Goal: Task Accomplishment & Management: Complete application form

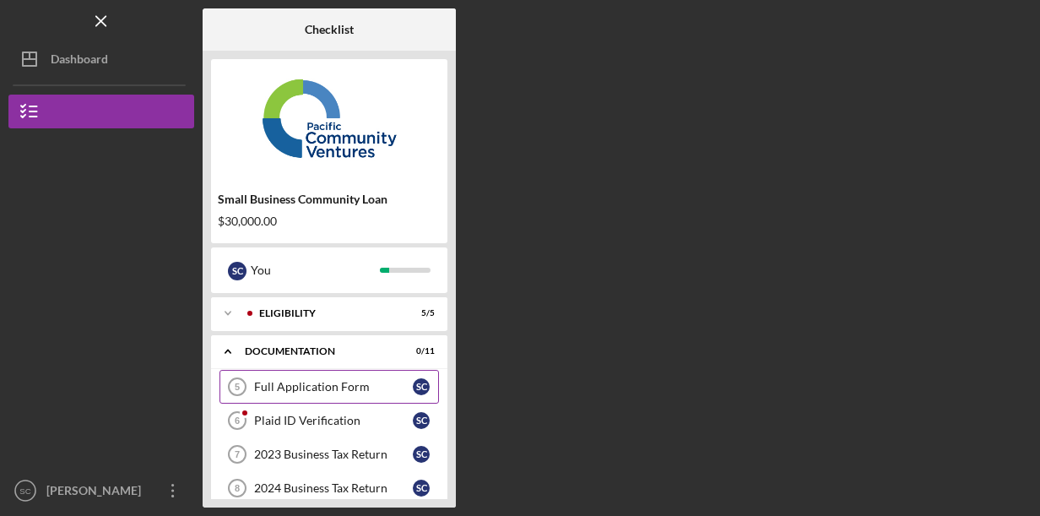
click at [356, 396] on link "Full Application Form 5 Full Application Form S C" at bounding box center [330, 387] width 220 height 34
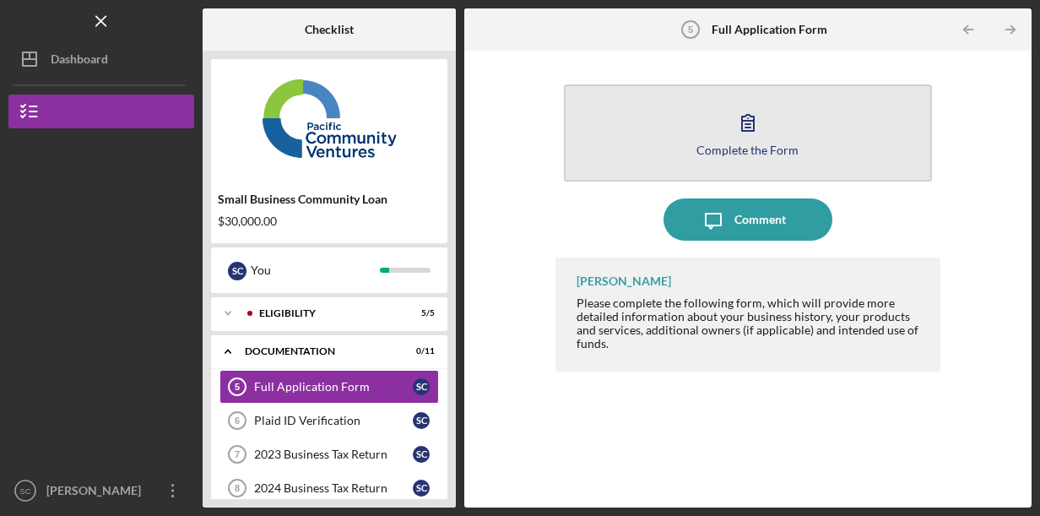
click at [741, 153] on div "Complete the Form" at bounding box center [748, 150] width 102 height 13
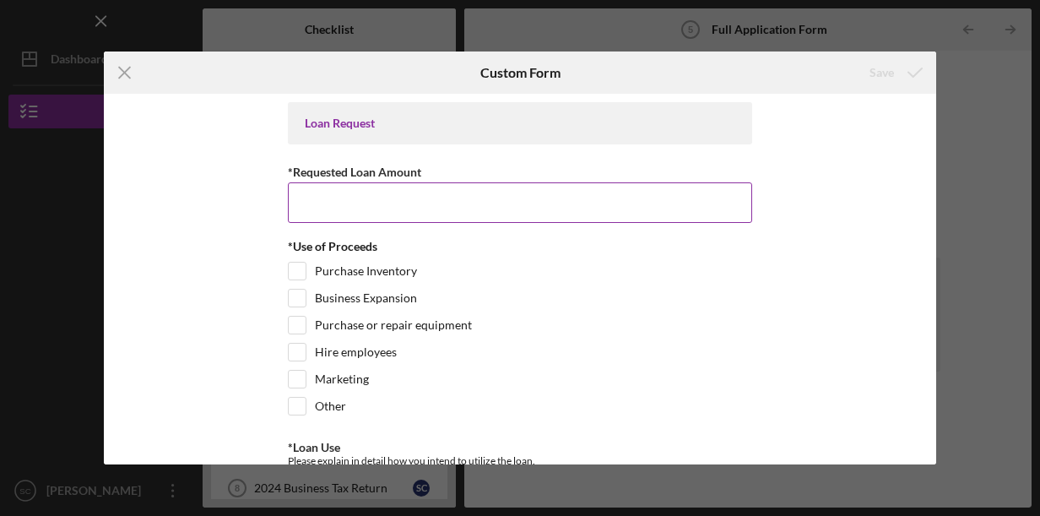
click at [464, 201] on input "*Requested Loan Amount" at bounding box center [520, 202] width 464 height 41
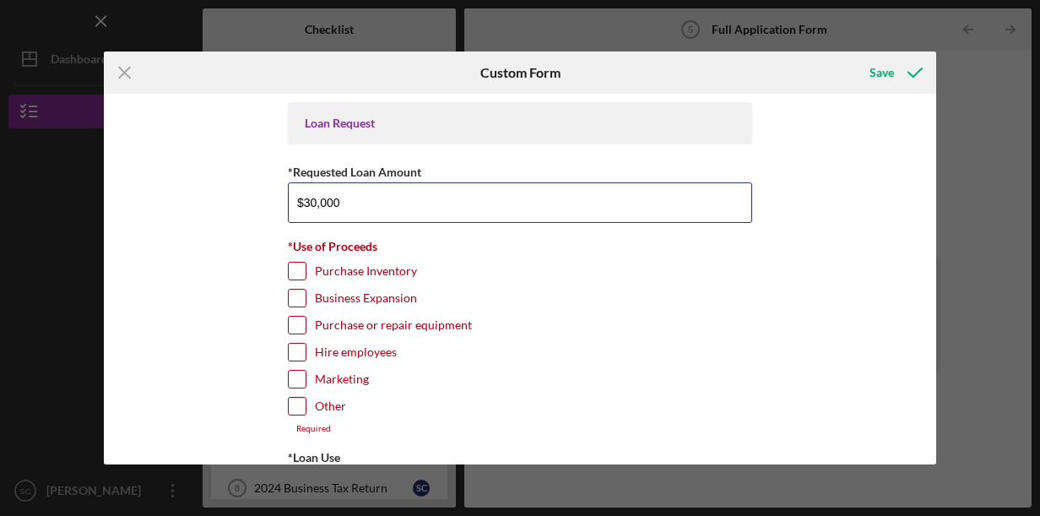
type input "$30,000"
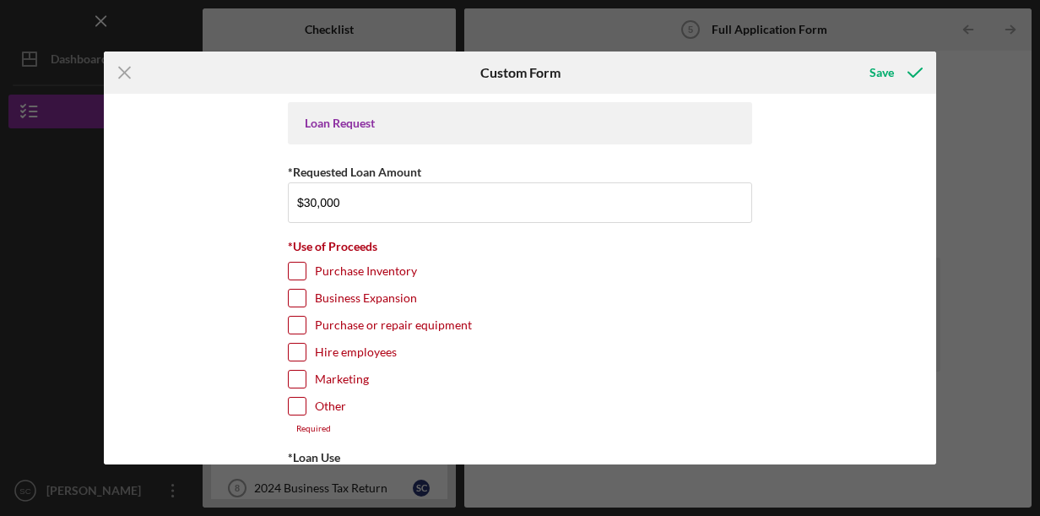
click at [296, 277] on input "Purchase Inventory" at bounding box center [297, 271] width 17 height 17
checkbox input "true"
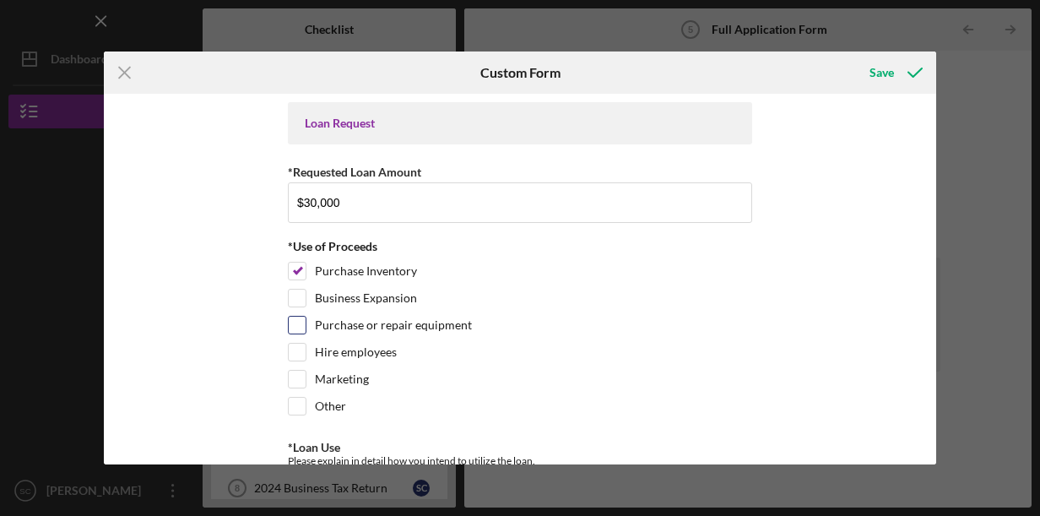
click at [301, 326] on input "Purchase or repair equipment" at bounding box center [297, 325] width 17 height 17
checkbox input "true"
click at [298, 353] on input "Hire employees" at bounding box center [297, 352] width 17 height 17
checkbox input "true"
click at [298, 378] on input "Marketing" at bounding box center [297, 379] width 17 height 17
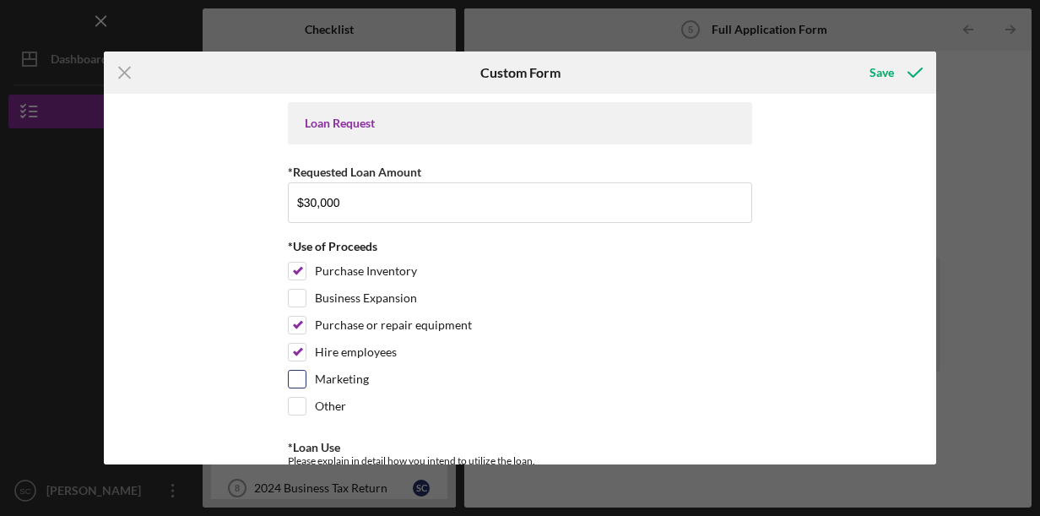
checkbox input "true"
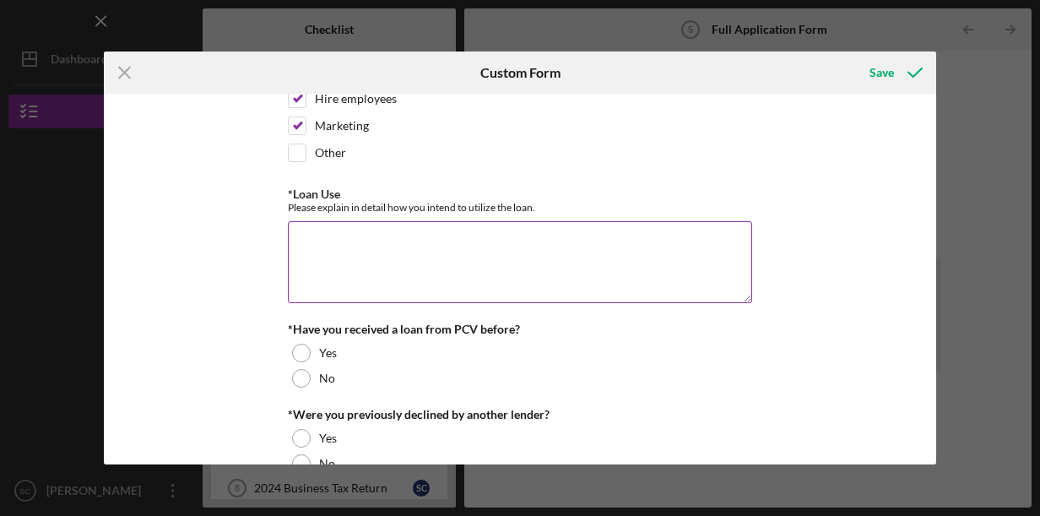
click at [424, 234] on textarea "*Loan Use" at bounding box center [520, 261] width 464 height 81
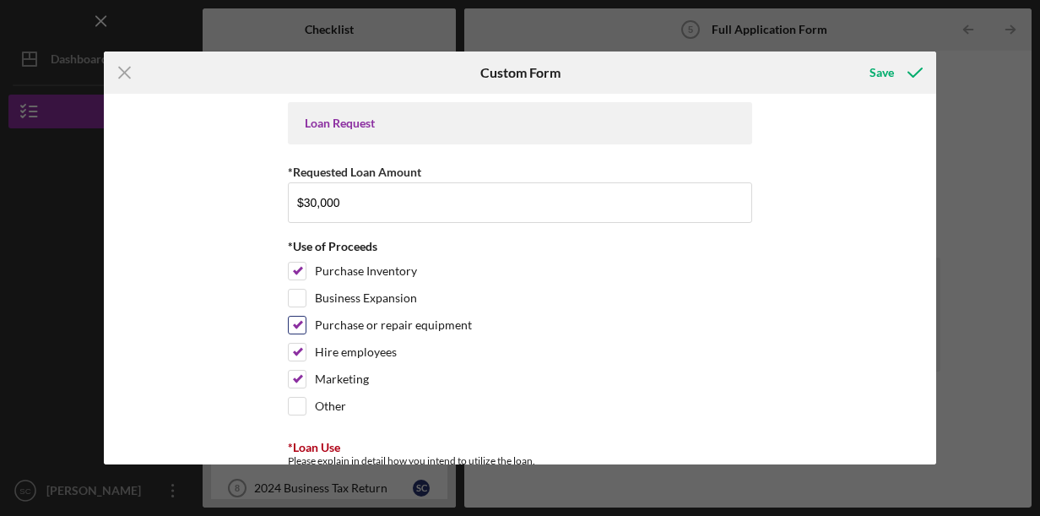
click at [295, 325] on input "Purchase or repair equipment" at bounding box center [297, 325] width 17 height 17
checkbox input "false"
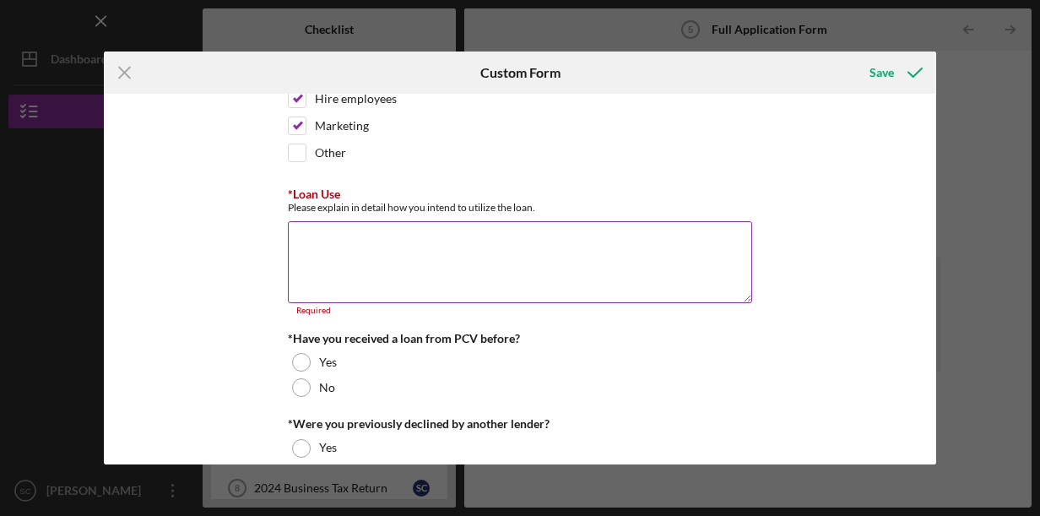
click at [410, 244] on textarea "*Loan Use" at bounding box center [520, 261] width 464 height 81
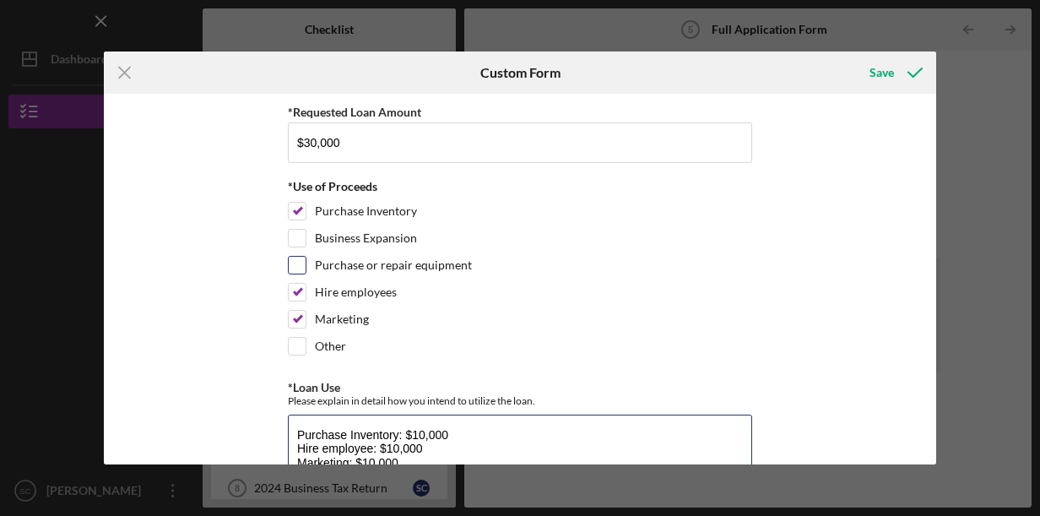
scroll to position [313, 0]
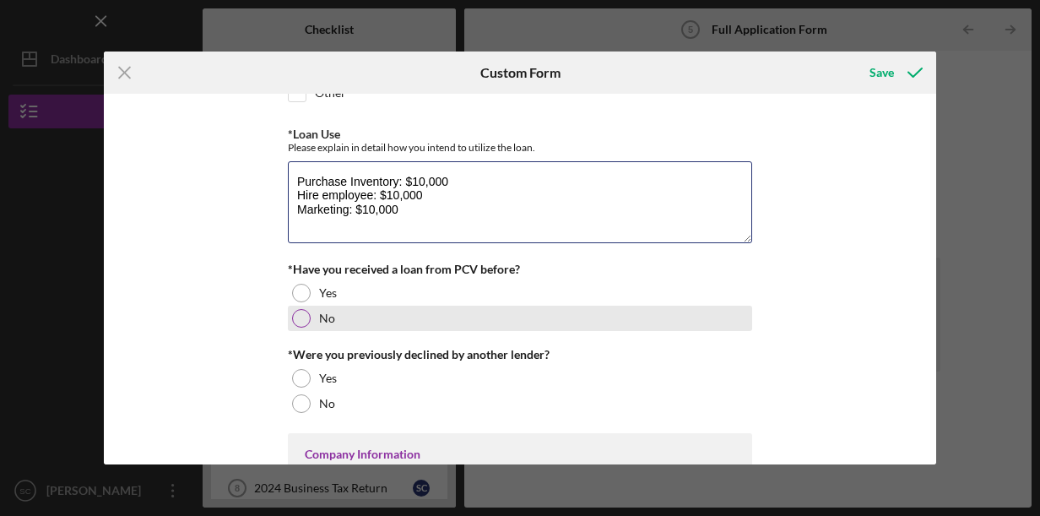
type textarea "Purchase Inventory: $10,000 Hire employee: $10,000 Marketing: $10,000"
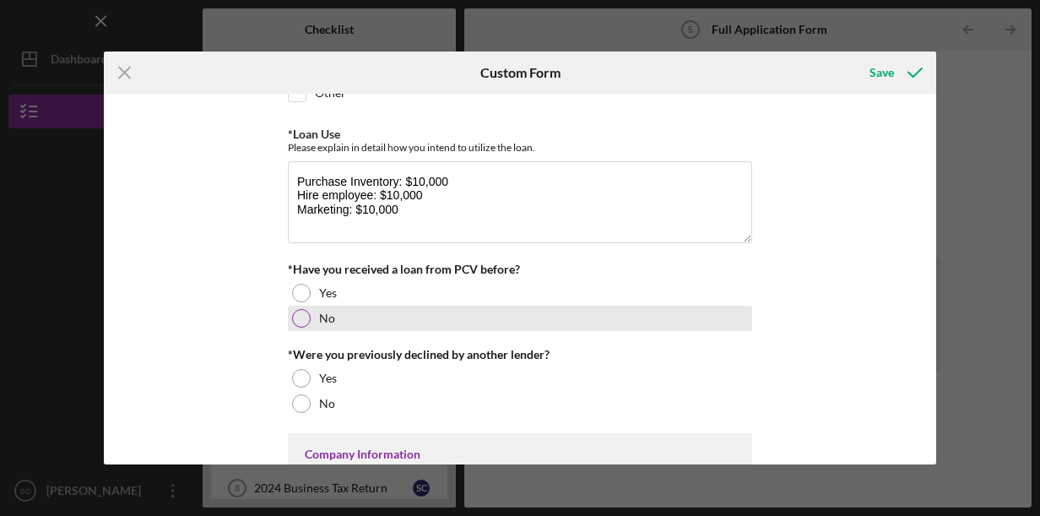
click at [299, 314] on div at bounding box center [301, 318] width 19 height 19
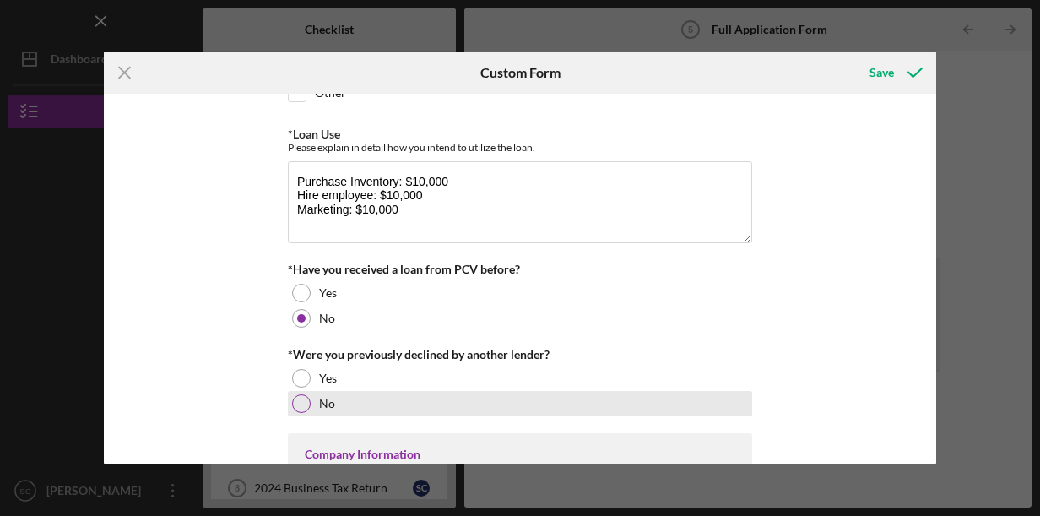
click at [302, 396] on div at bounding box center [301, 403] width 19 height 19
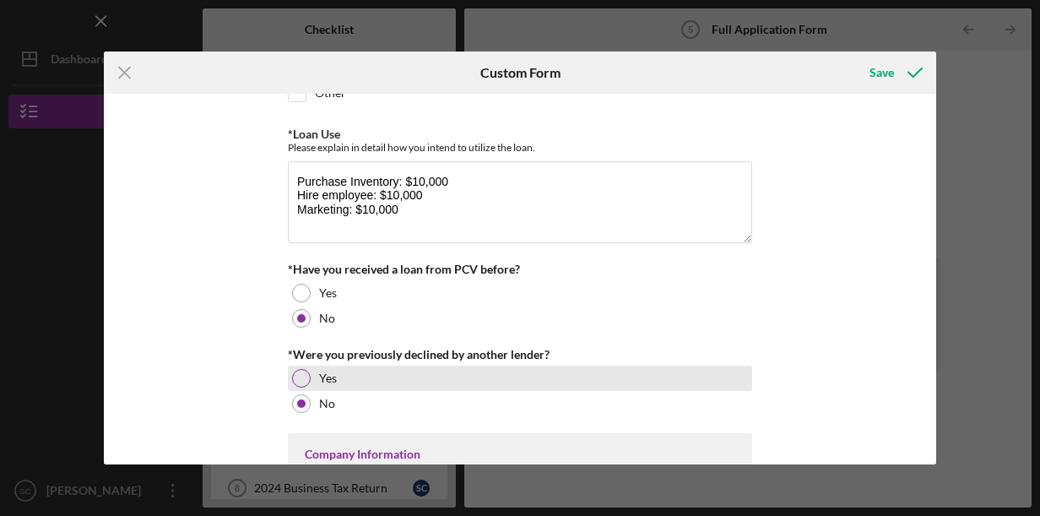
scroll to position [567, 0]
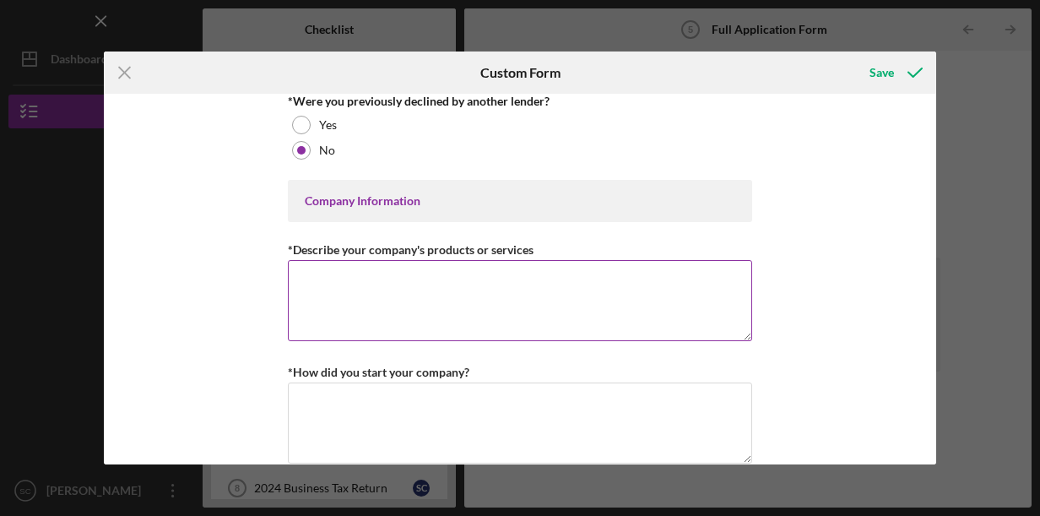
click at [461, 272] on textarea "*Describe your company's products or services" at bounding box center [520, 300] width 464 height 81
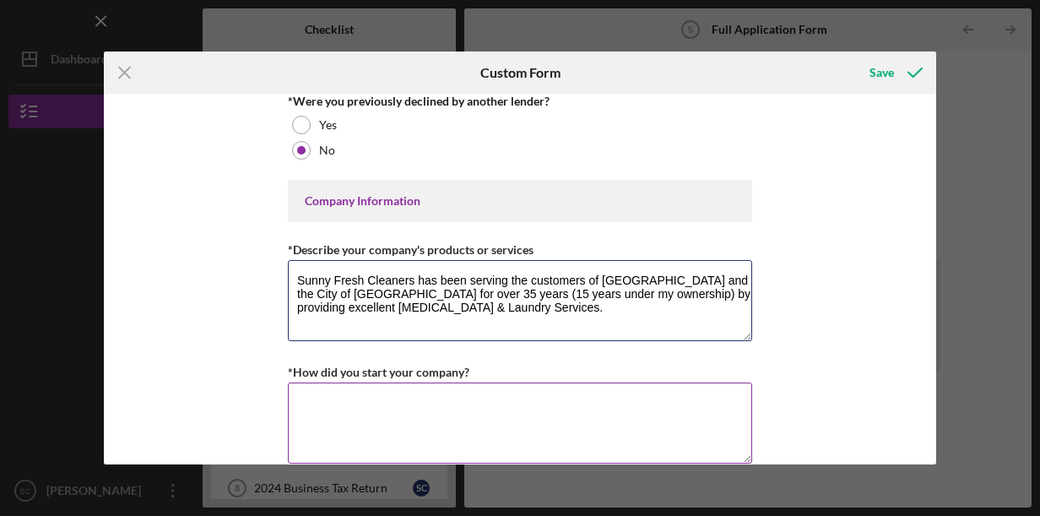
type textarea "Sunny Fresh Cleaners has been serving the customers of [GEOGRAPHIC_DATA] and th…"
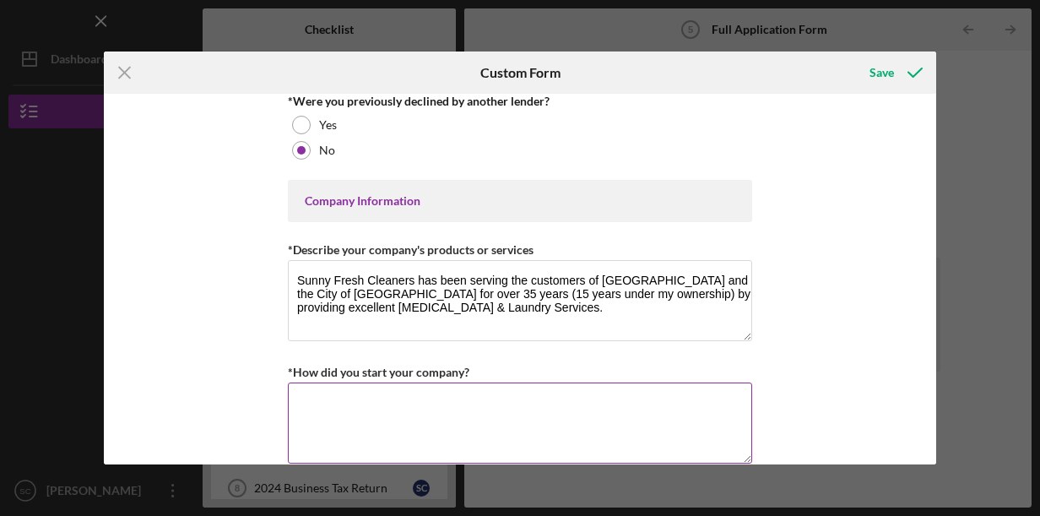
click at [453, 392] on textarea "*How did you start your company?" at bounding box center [520, 423] width 464 height 81
type textarea "I"
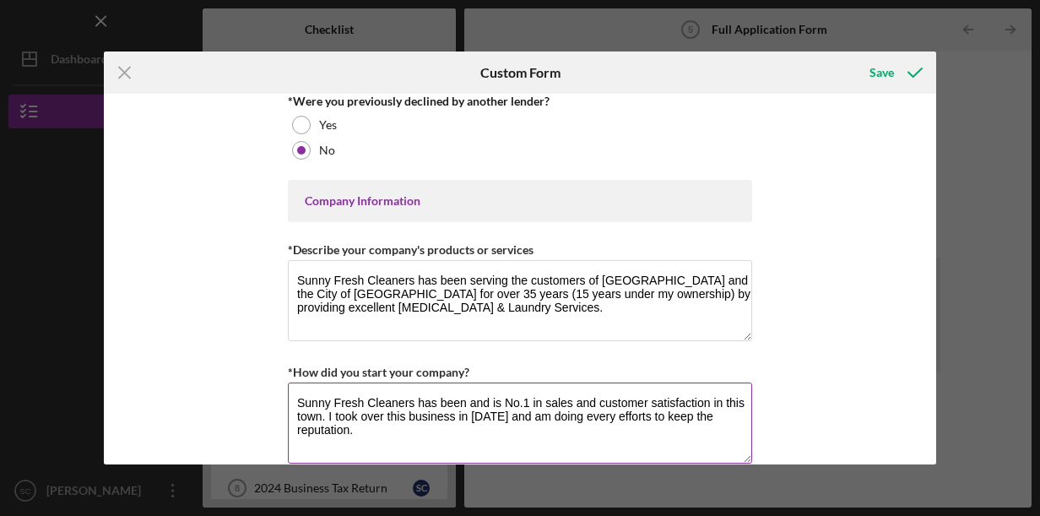
click at [535, 391] on textarea "Sunny Fresh Cleaners has been and is No.1 in sales and customer satisfaction in…" at bounding box center [520, 423] width 464 height 81
click at [532, 394] on textarea "Sunny Fresh Cleaners has been and is No.1 in sales and customer satisfaction in…" at bounding box center [520, 423] width 464 height 81
click at [524, 394] on textarea "Sunny Fresh Cleaners has been and is No.1 in sales and customer satisfaction in…" at bounding box center [520, 423] width 464 height 81
click at [529, 395] on textarea "Sunny Fresh Cleaners has been and is No.1 in sales and customer satisfaction in…" at bounding box center [520, 423] width 464 height 81
click at [607, 392] on textarea "Sunny Fresh Cleaners has been and is No.1 dry cleaners in sales and customer sa…" at bounding box center [520, 423] width 464 height 81
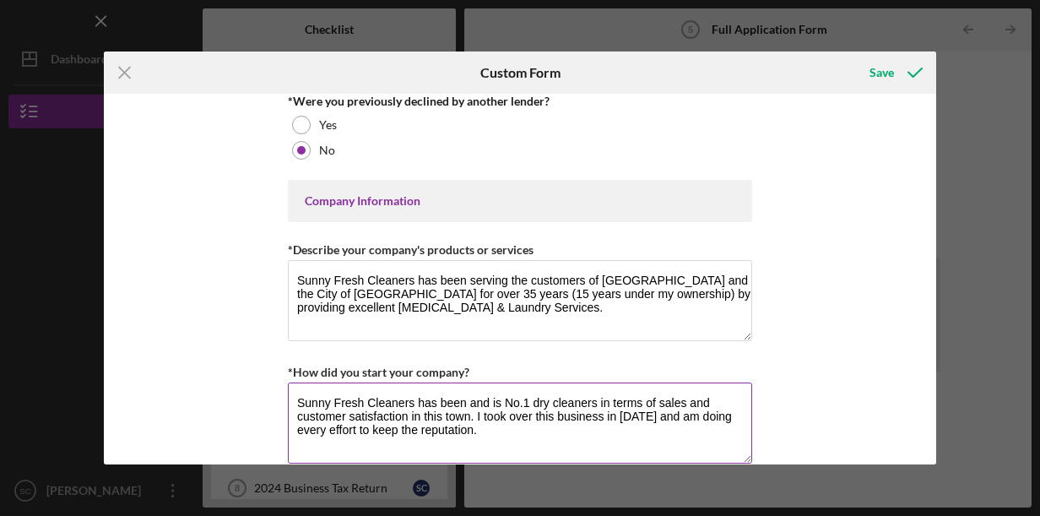
scroll to position [820, 0]
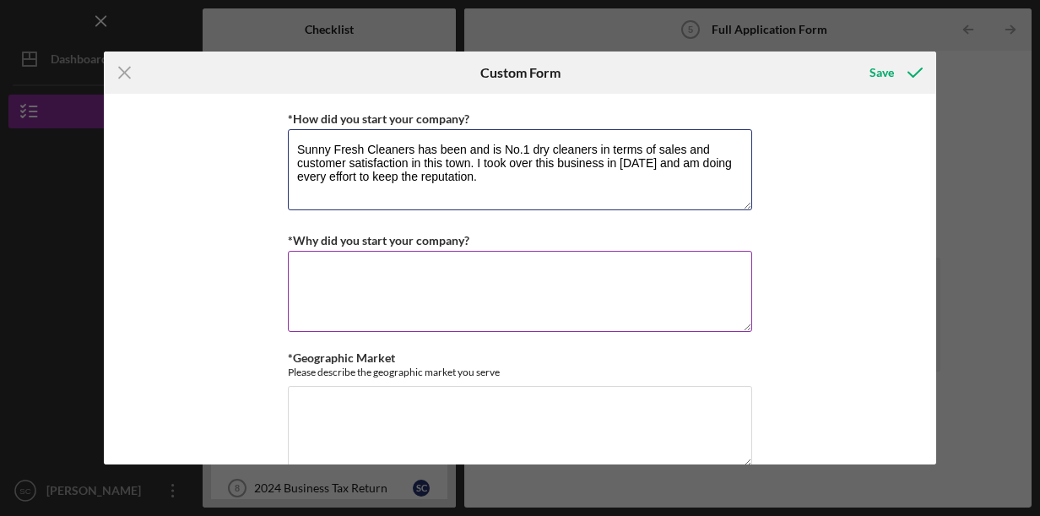
type textarea "Sunny Fresh Cleaners has been and is No.1 dry cleaners in terms of sales and cu…"
click at [422, 265] on textarea "*Why did you start your company?" at bounding box center [520, 291] width 464 height 81
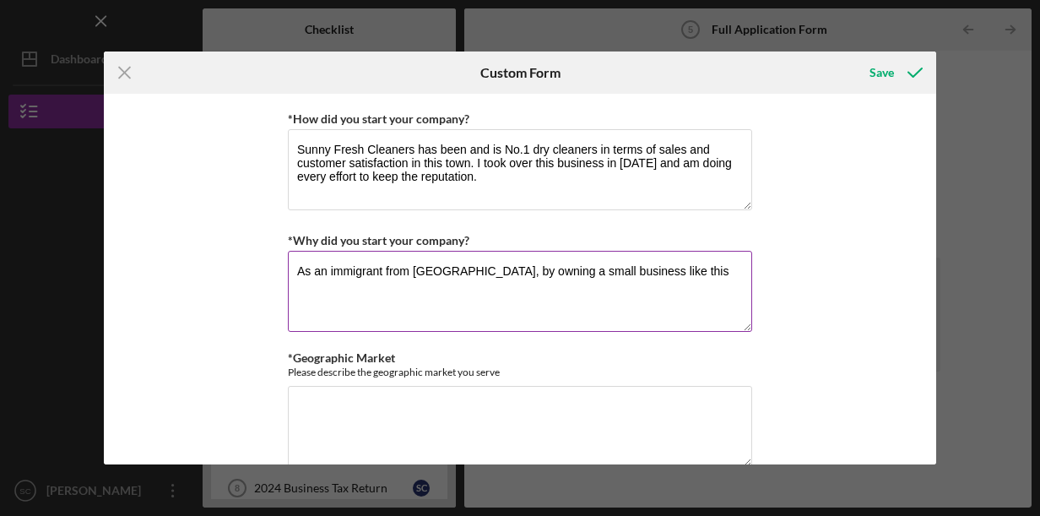
click at [508, 260] on textarea "As an immigrant from [GEOGRAPHIC_DATA], by owning a small business like this" at bounding box center [520, 291] width 464 height 81
drag, startPoint x: 682, startPoint y: 269, endPoint x: 673, endPoint y: 265, distance: 9.9
click at [673, 265] on textarea "As an immigrant from [GEOGRAPHIC_DATA], by owning a small business like this" at bounding box center [520, 291] width 464 height 81
click at [427, 277] on textarea "As an immigrant from [GEOGRAPHIC_DATA], I thought being an owner and operator o…" at bounding box center [520, 291] width 464 height 81
click at [573, 269] on textarea "As an immigrant from [GEOGRAPHIC_DATA], I thought being an owner and operator o…" at bounding box center [520, 291] width 464 height 81
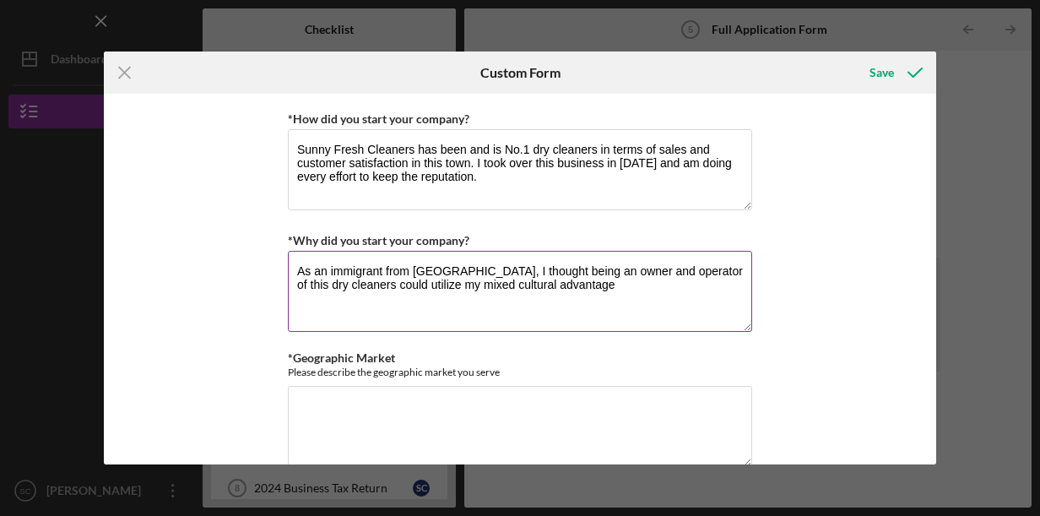
click at [578, 284] on textarea "As an immigrant from [GEOGRAPHIC_DATA], I thought being an owner and operator o…" at bounding box center [520, 291] width 464 height 81
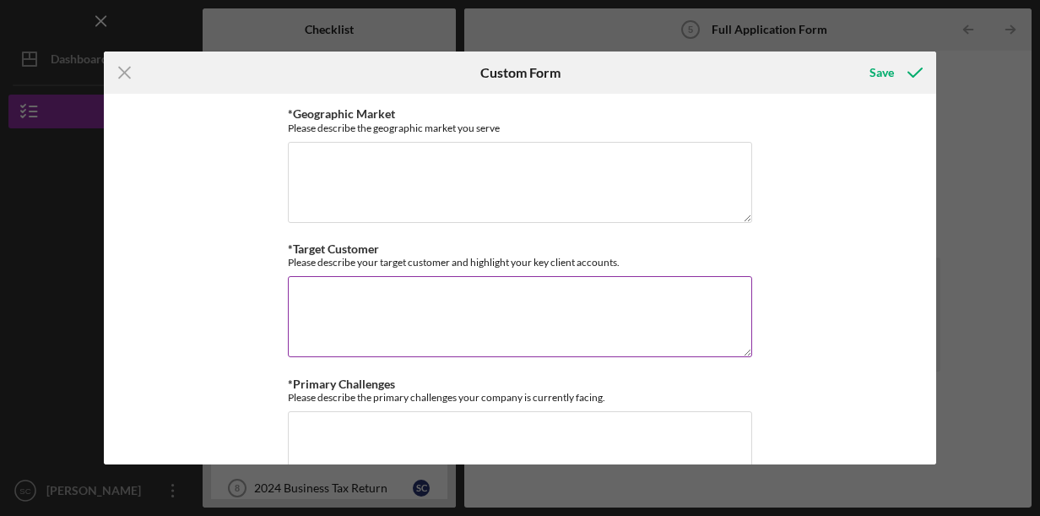
scroll to position [1073, 0]
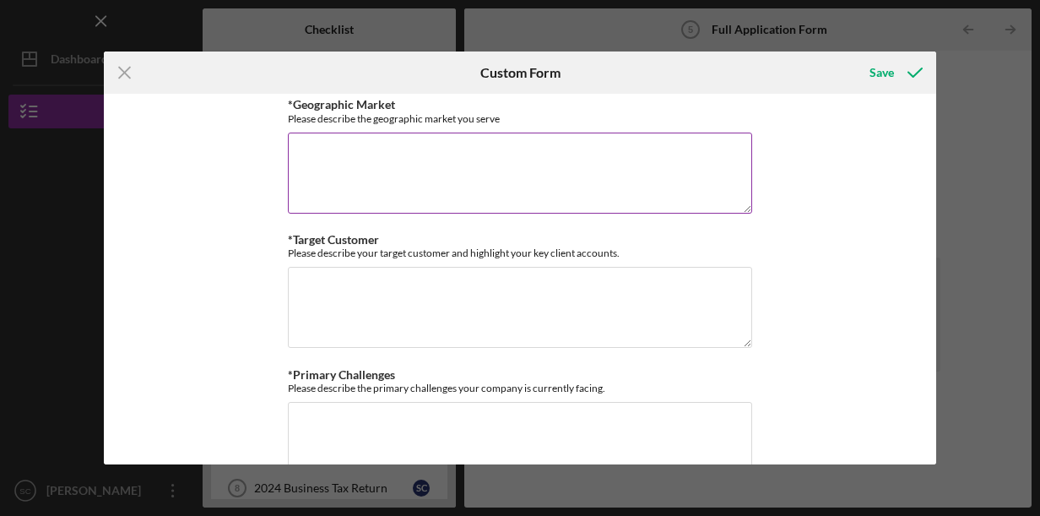
type textarea "As an immigrant from [GEOGRAPHIC_DATA], I thought I could take advantage of my …"
click at [492, 146] on textarea "*Geographic Market" at bounding box center [520, 173] width 464 height 81
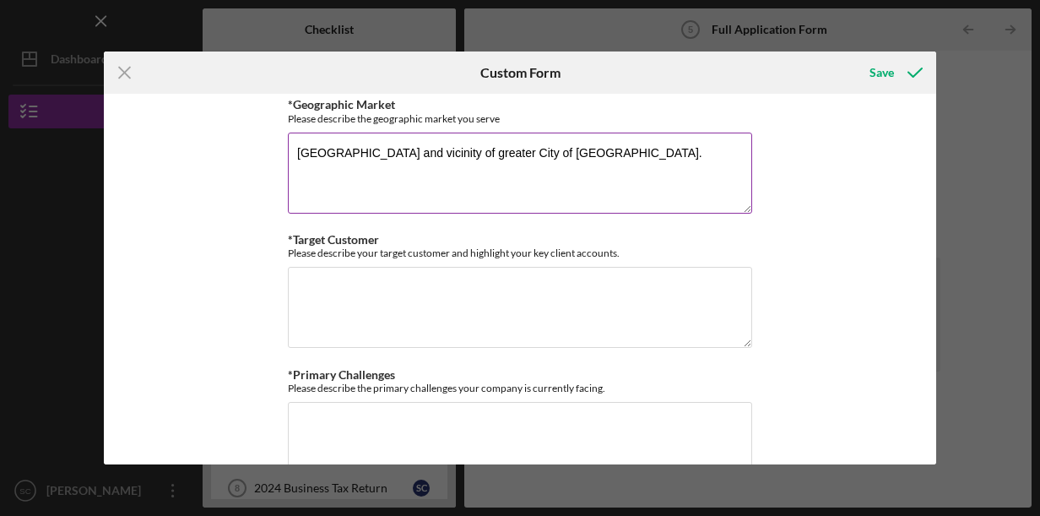
click at [394, 141] on textarea "[GEOGRAPHIC_DATA] and vicinity of greater City of [GEOGRAPHIC_DATA]." at bounding box center [520, 173] width 464 height 81
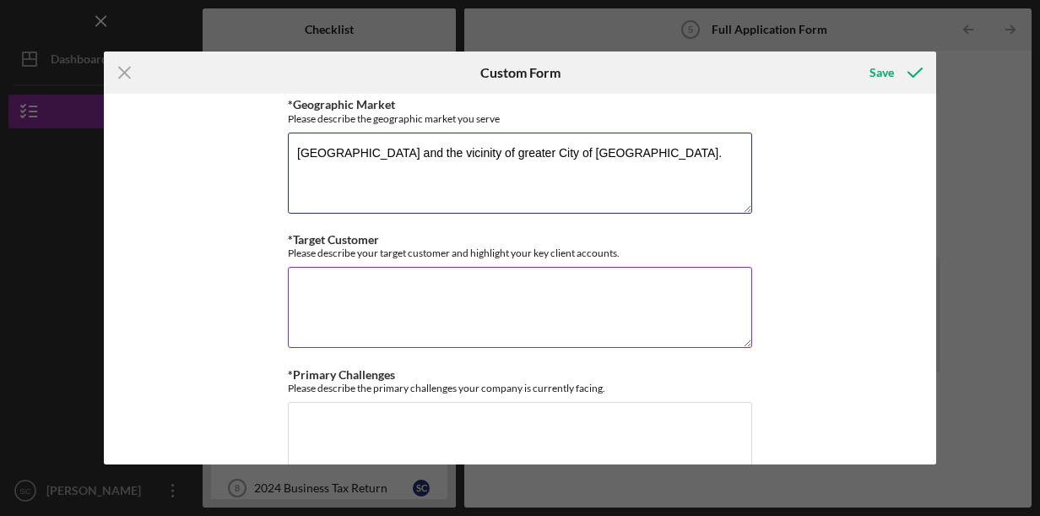
type textarea "[GEOGRAPHIC_DATA] and the vicinity of greater City of [GEOGRAPHIC_DATA]."
click at [376, 280] on textarea "*Target Customer" at bounding box center [520, 307] width 464 height 81
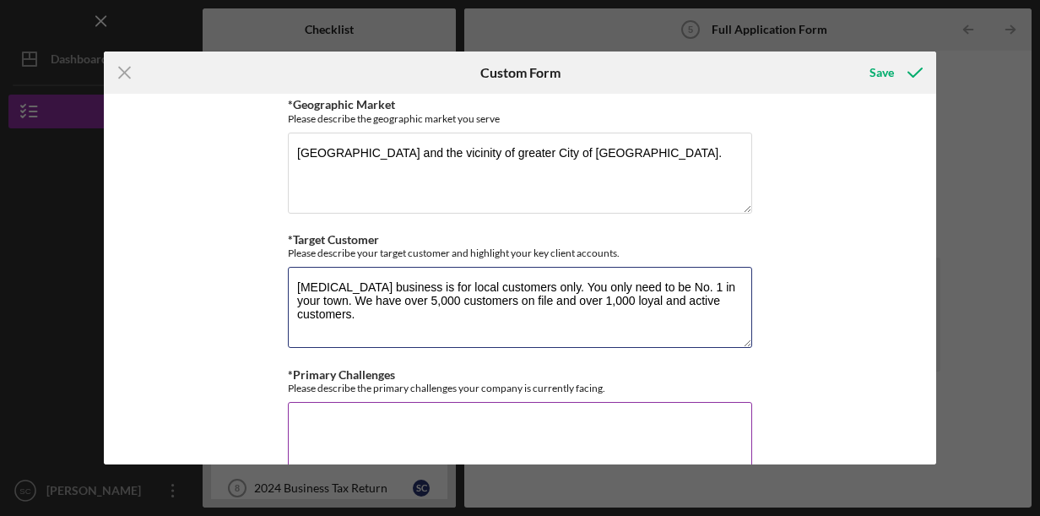
type textarea "[MEDICAL_DATA] business is for local customers only. You only need to be No. 1 …"
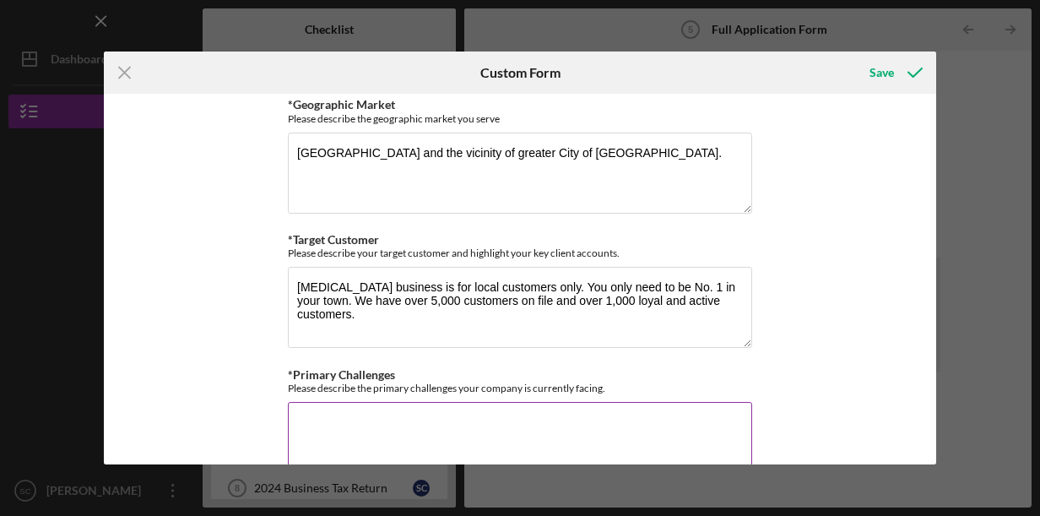
click at [401, 405] on textarea "*Primary Challenges" at bounding box center [520, 442] width 464 height 81
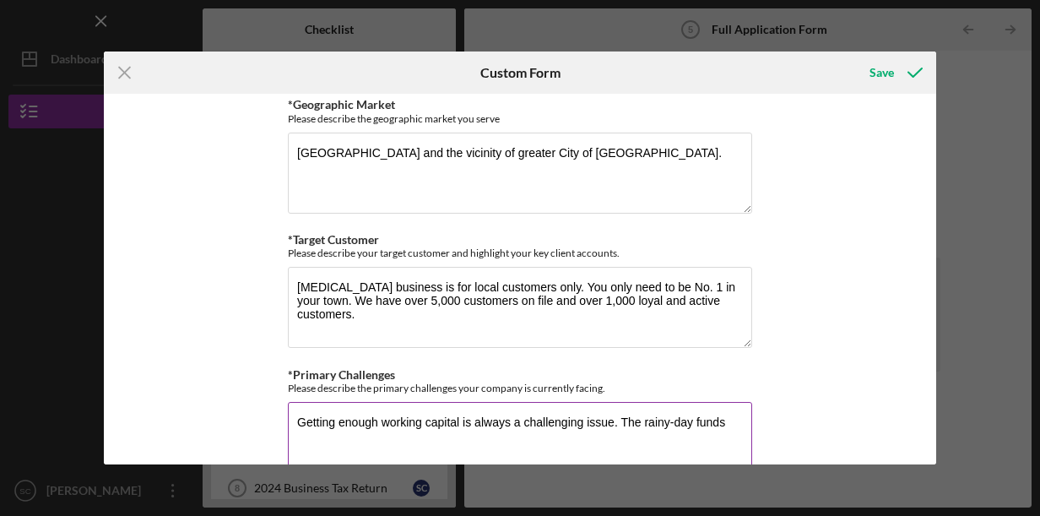
click at [735, 419] on textarea "Getting enough working capital is always a challenging issue. The rainy-day fun…" at bounding box center [520, 442] width 464 height 81
click at [587, 433] on textarea "Getting enough working capital is always a challenging issue. The rainy-day fun…" at bounding box center [520, 442] width 464 height 81
click at [739, 419] on textarea "Getting enough working capital is always a challenging issue. The rainy-day fun…" at bounding box center [520, 442] width 464 height 81
click at [399, 426] on textarea "Getting enough working capital is always a challenging issue. The rainy-day fun…" at bounding box center [520, 442] width 464 height 81
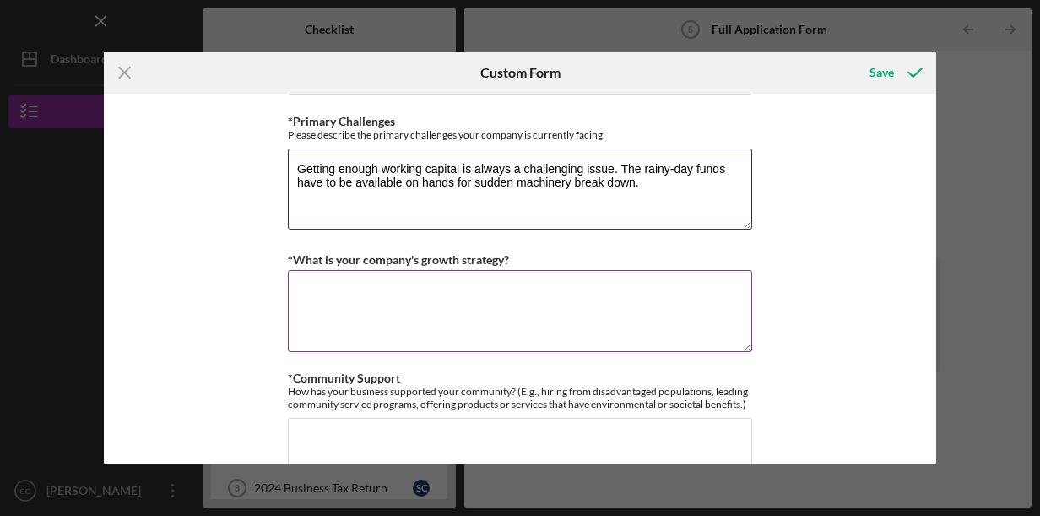
type textarea "Getting enough working capital is always a challenging issue. The rainy-day fun…"
click at [426, 277] on textarea "*What is your company's growth strategy?" at bounding box center [520, 310] width 464 height 81
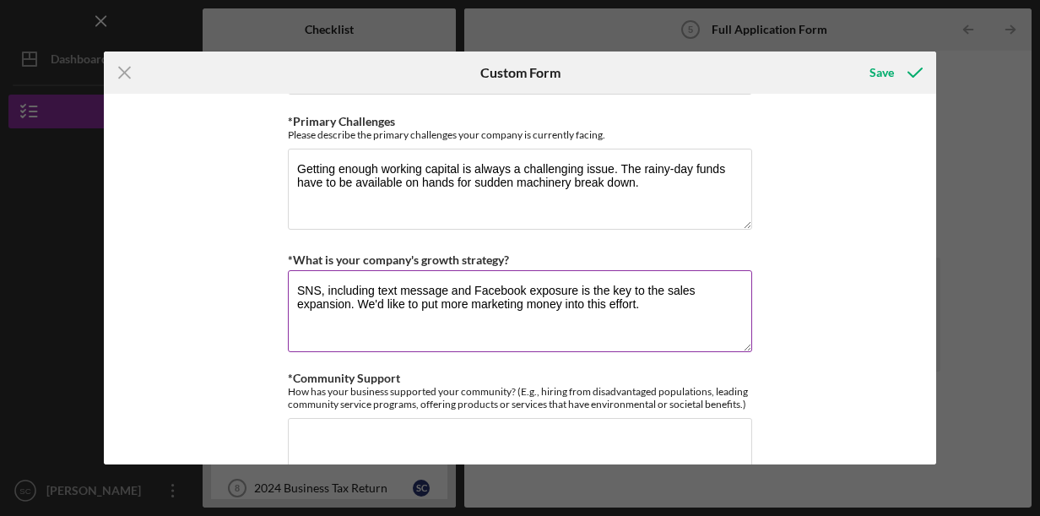
scroll to position [1580, 0]
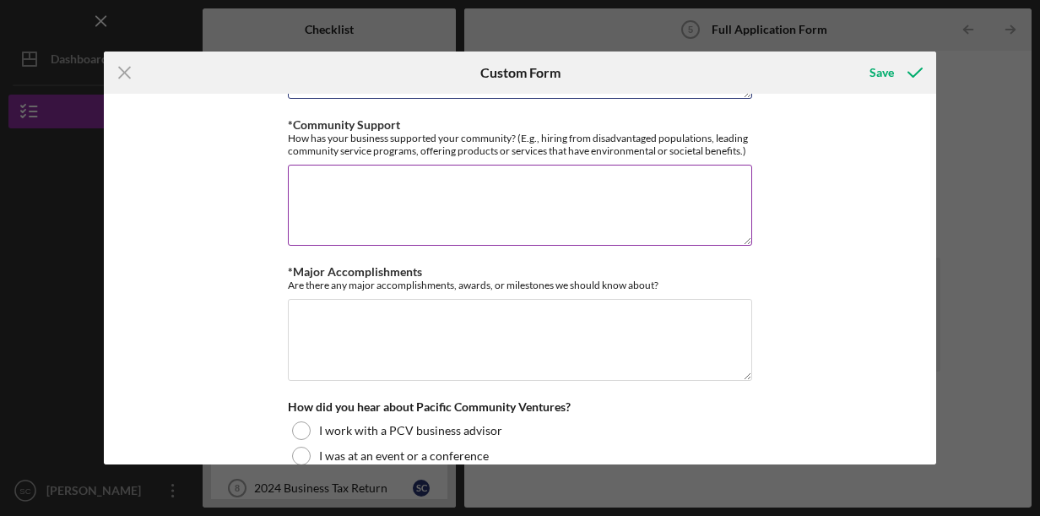
type textarea "SNS, including text message and Facebook exposure is the key to the sales expan…"
click at [446, 165] on textarea "*Community Support" at bounding box center [520, 205] width 464 height 81
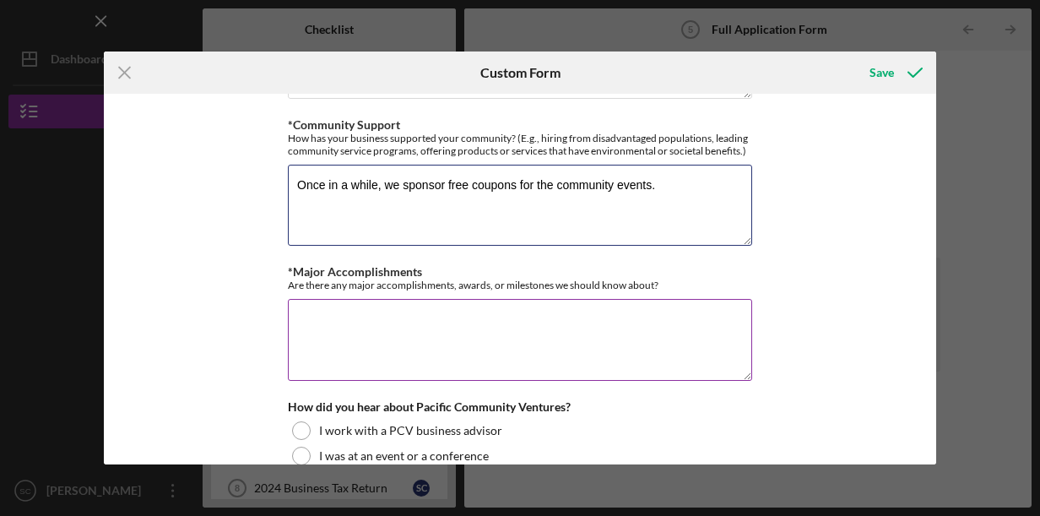
type textarea "Once in a while, we sponsor free coupons for the community events."
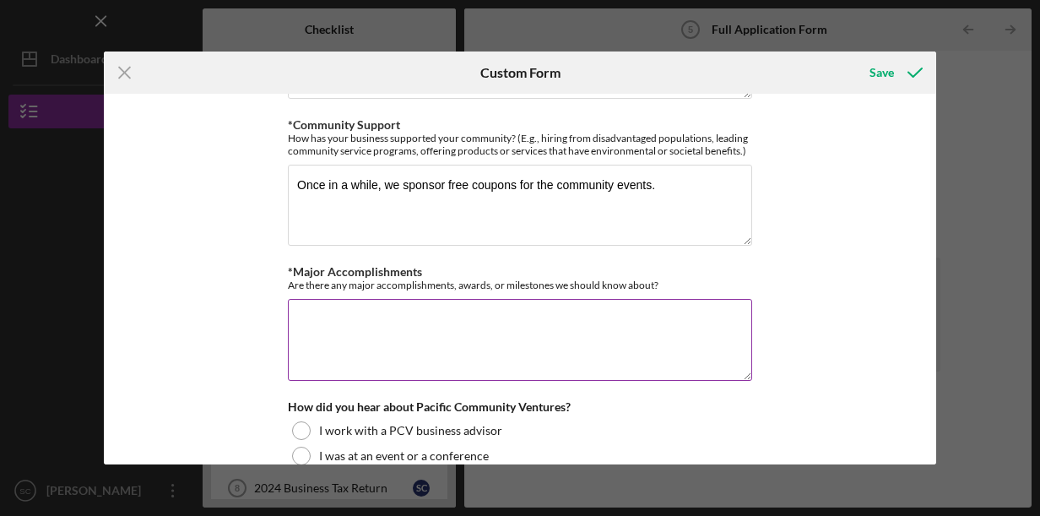
click at [412, 318] on textarea "*Major Accomplishments" at bounding box center [520, 339] width 464 height 81
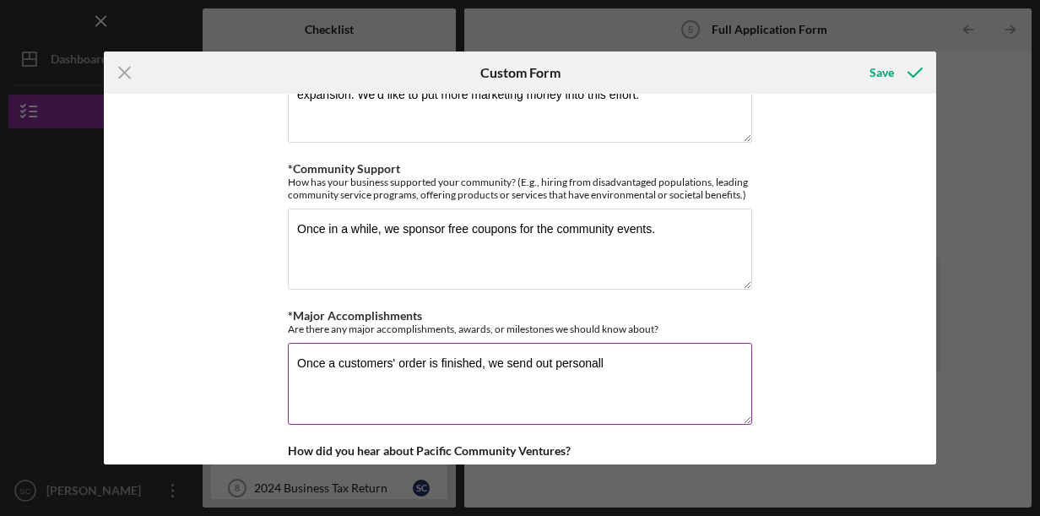
scroll to position [1789, 0]
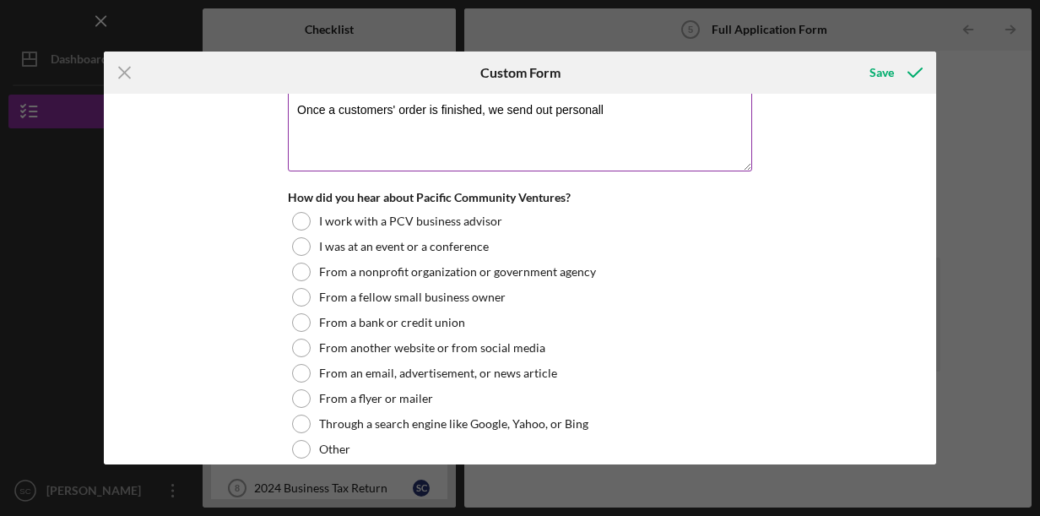
click at [644, 108] on textarea "Once a customers' order is finished, we send out personall" at bounding box center [520, 130] width 464 height 81
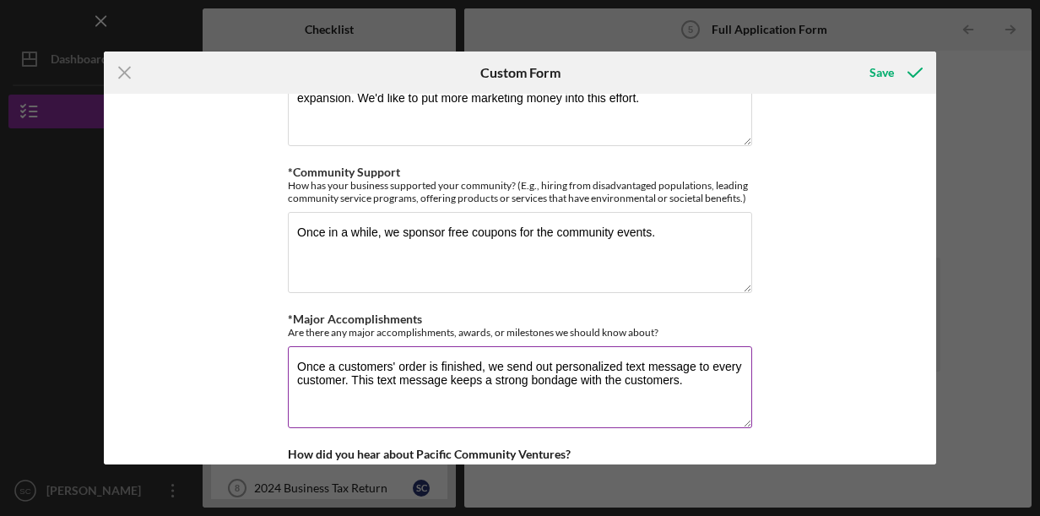
scroll to position [1786, 0]
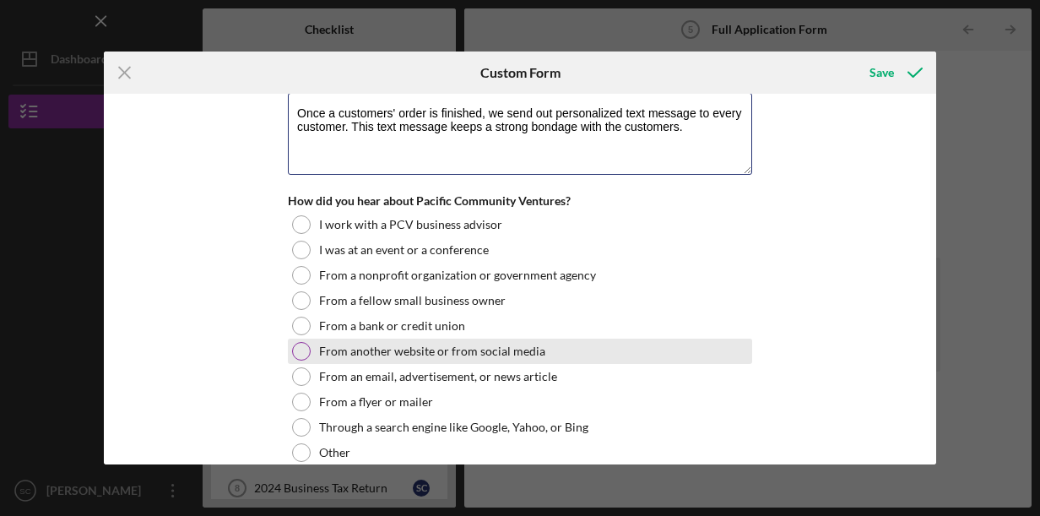
type textarea "Once a customers' order is finished, we send out personalized text message to e…"
click at [300, 342] on div at bounding box center [301, 351] width 19 height 19
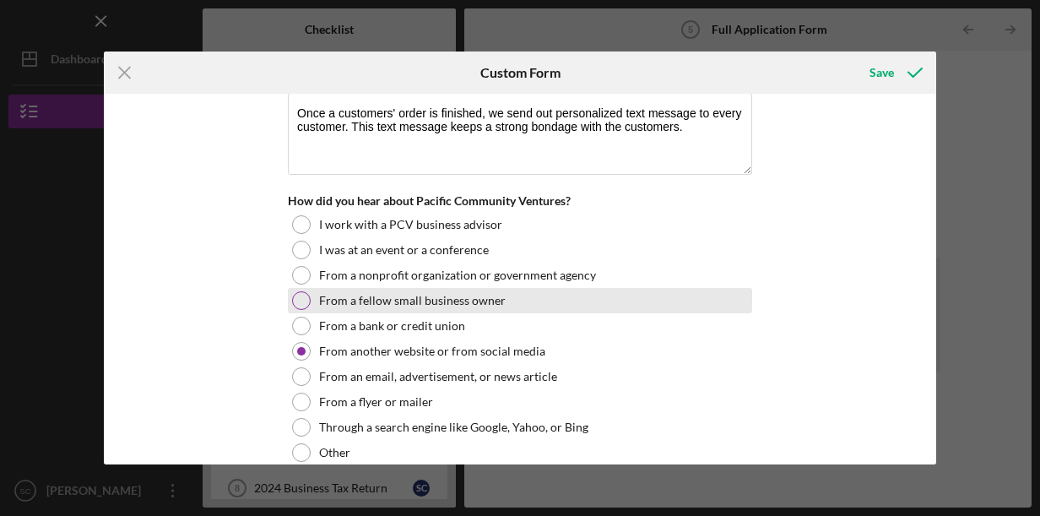
scroll to position [2039, 0]
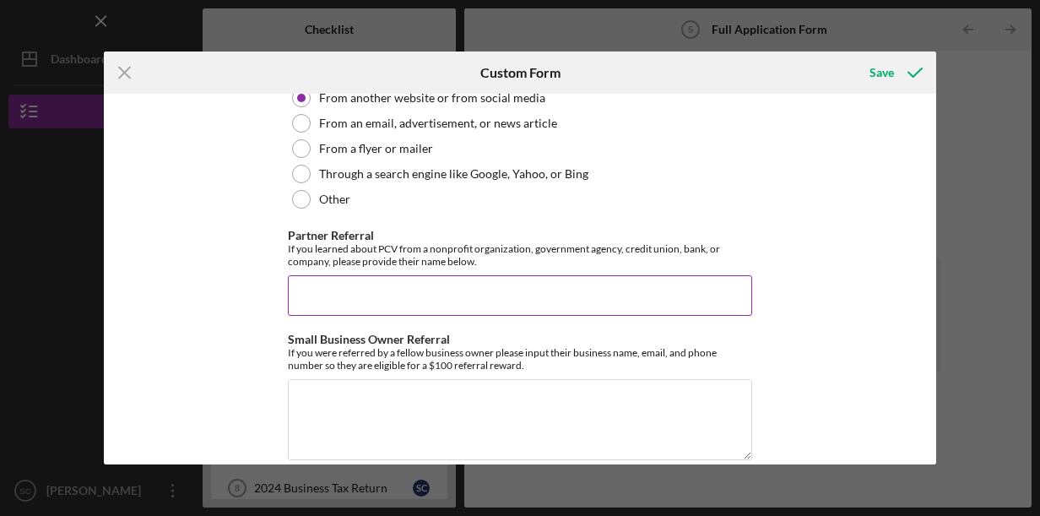
click at [396, 279] on input "Partner Referral" at bounding box center [520, 295] width 464 height 41
type input "N/A"
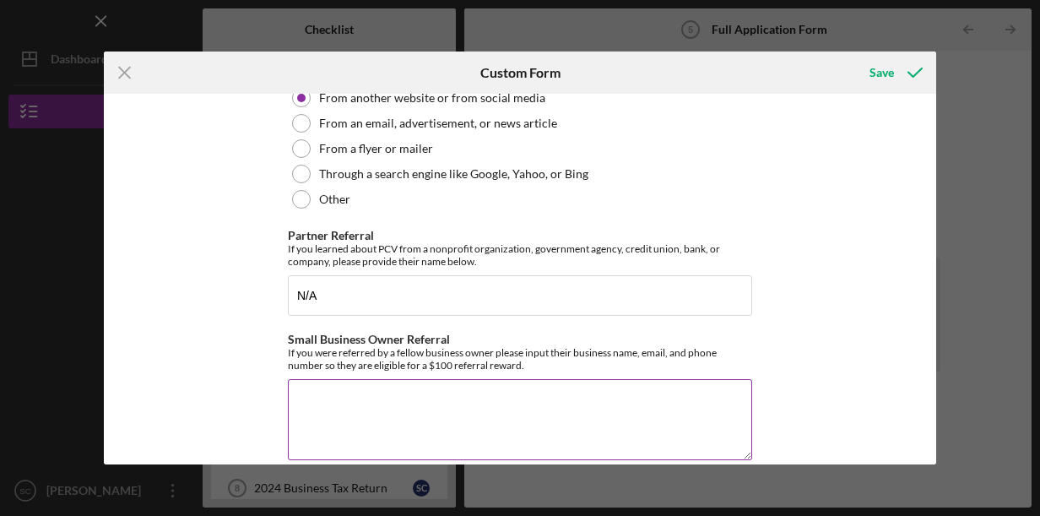
click at [401, 400] on textarea "Small Business Owner Referral" at bounding box center [520, 419] width 464 height 81
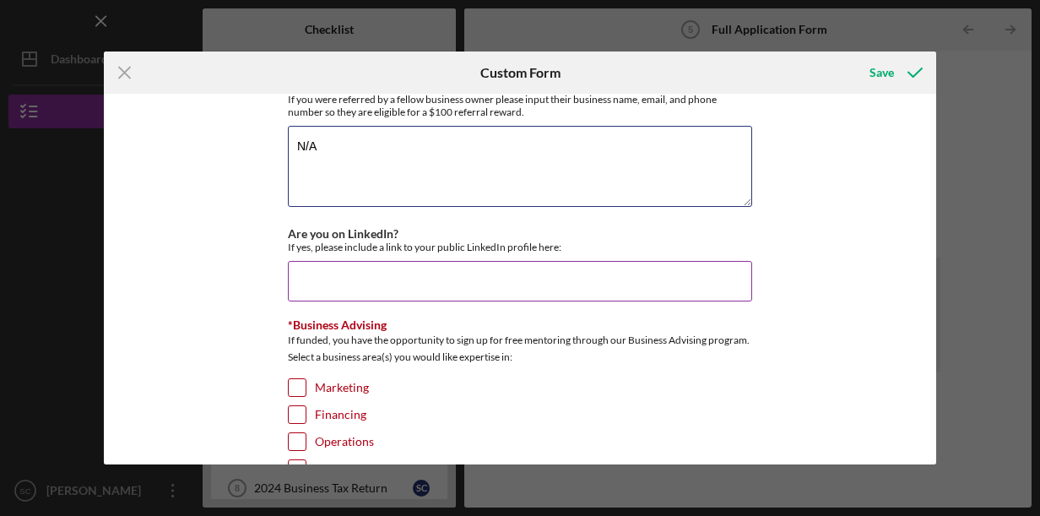
type textarea "N/A"
click at [354, 261] on input "Are you on LinkedIn?" at bounding box center [520, 281] width 464 height 41
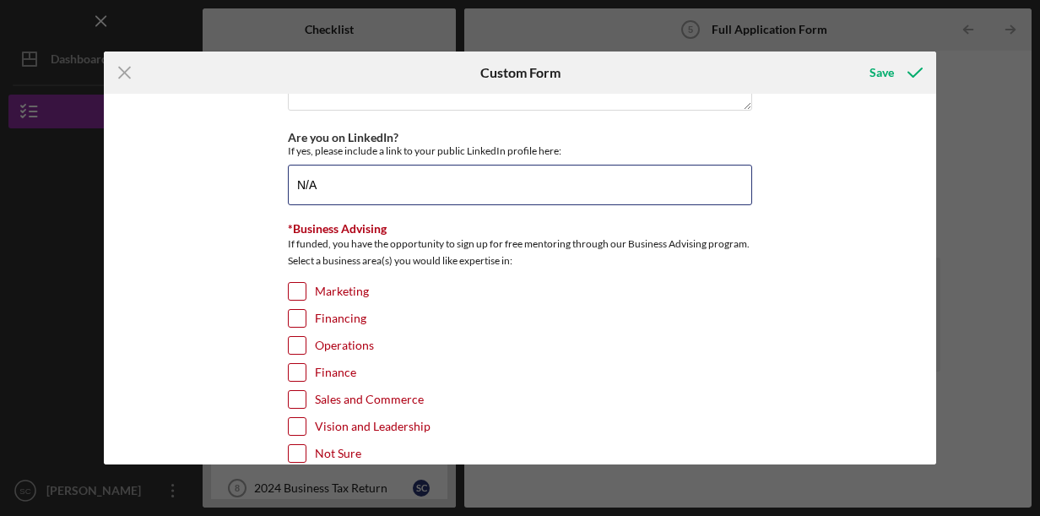
scroll to position [2412, 0]
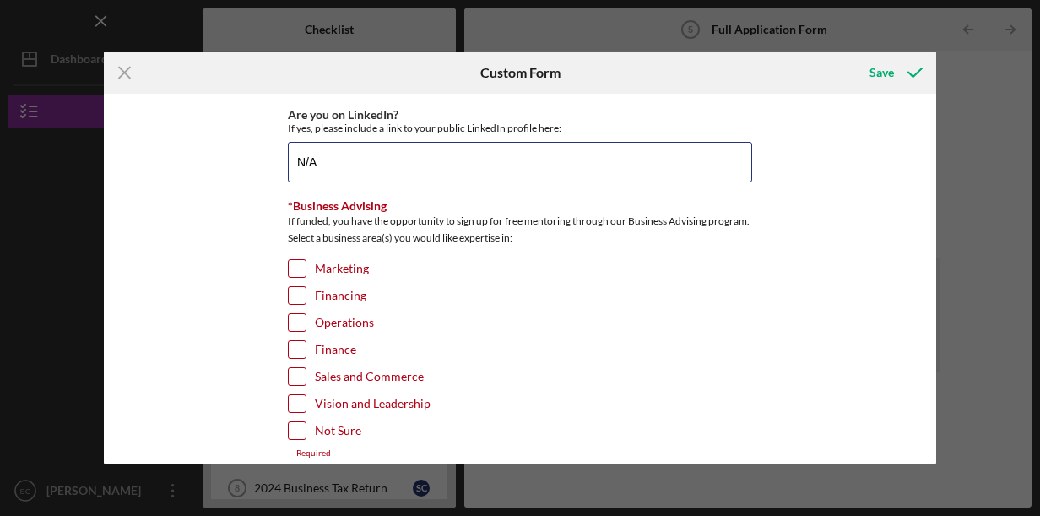
type input "N/A"
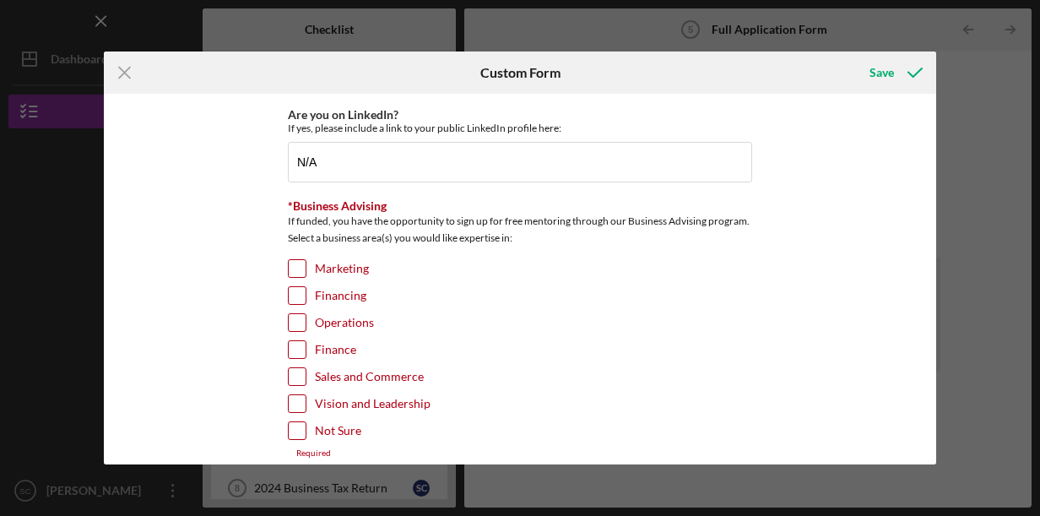
click at [300, 260] on input "Marketing" at bounding box center [297, 268] width 17 height 17
checkbox input "true"
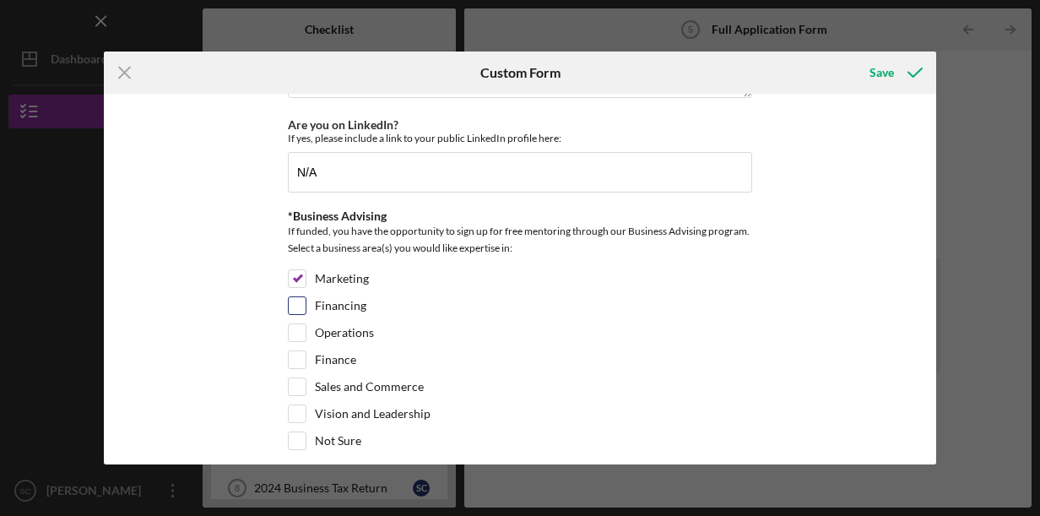
click at [293, 297] on input "Financing" at bounding box center [297, 305] width 17 height 17
checkbox input "true"
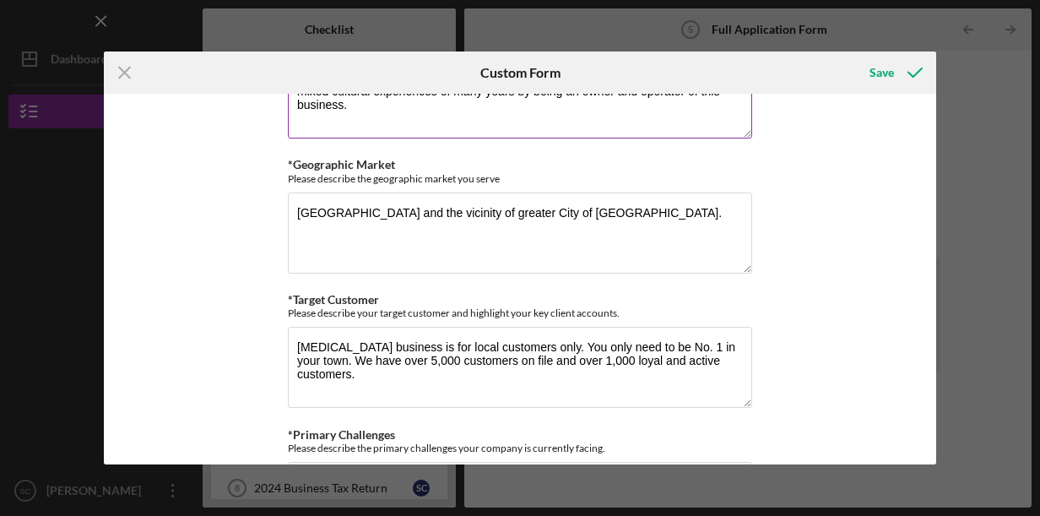
scroll to position [1267, 0]
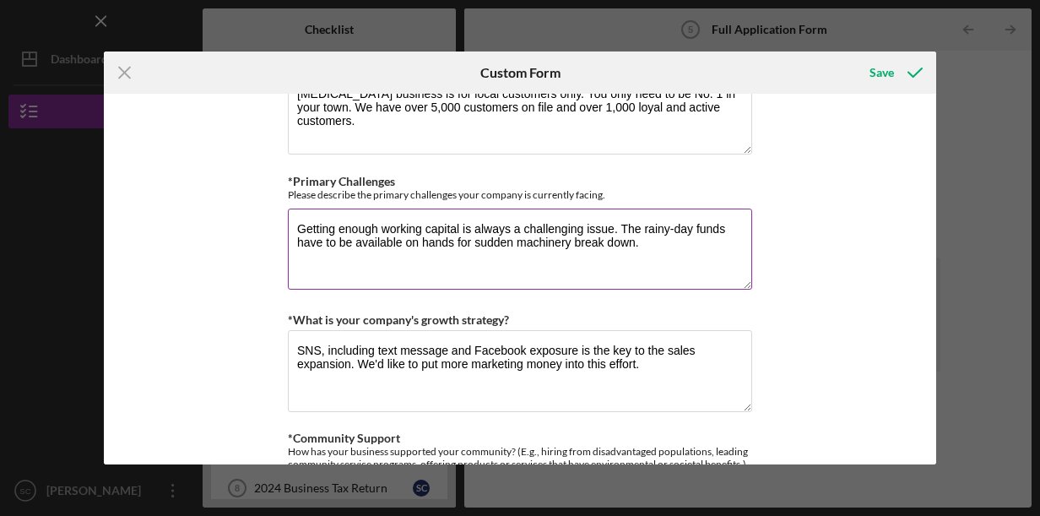
click at [630, 236] on textarea "Getting enough working capital is always a challenging issue. The rainy-day fun…" at bounding box center [520, 249] width 464 height 81
type textarea "Getting enough working capital is always a challenging issue. The rainy-day fun…"
click at [774, 217] on div "Loan Request *Requested Loan Amount $30,000 *Use of Proceeds Purchase Inventory…" at bounding box center [520, 279] width 833 height 371
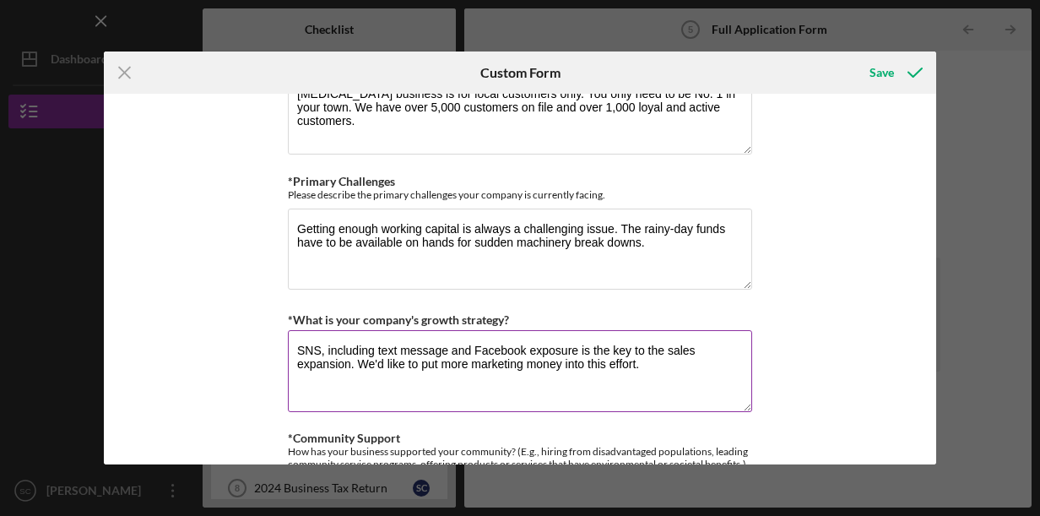
click at [577, 346] on textarea "SNS, including text message and Facebook exposure is the key to the sales expan…" at bounding box center [520, 370] width 464 height 81
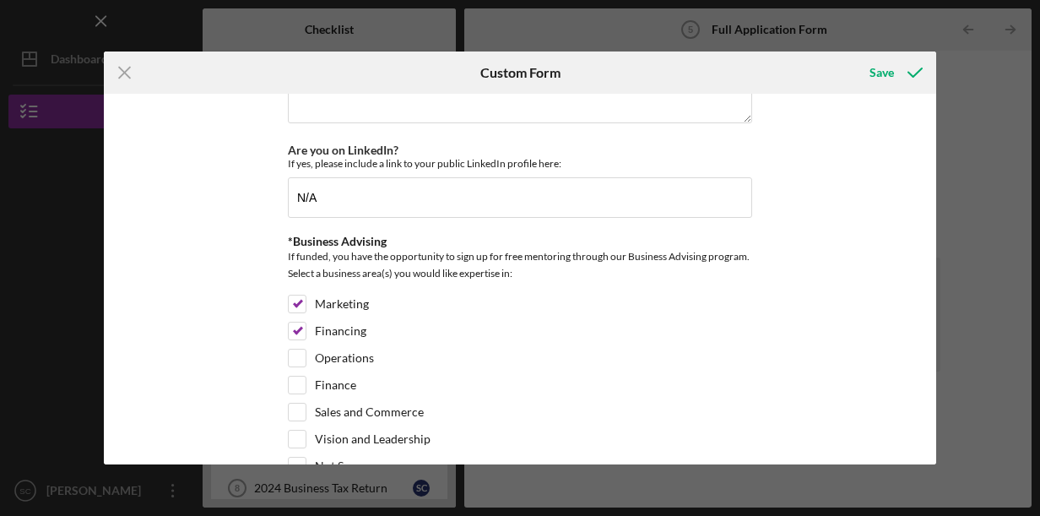
scroll to position [2402, 0]
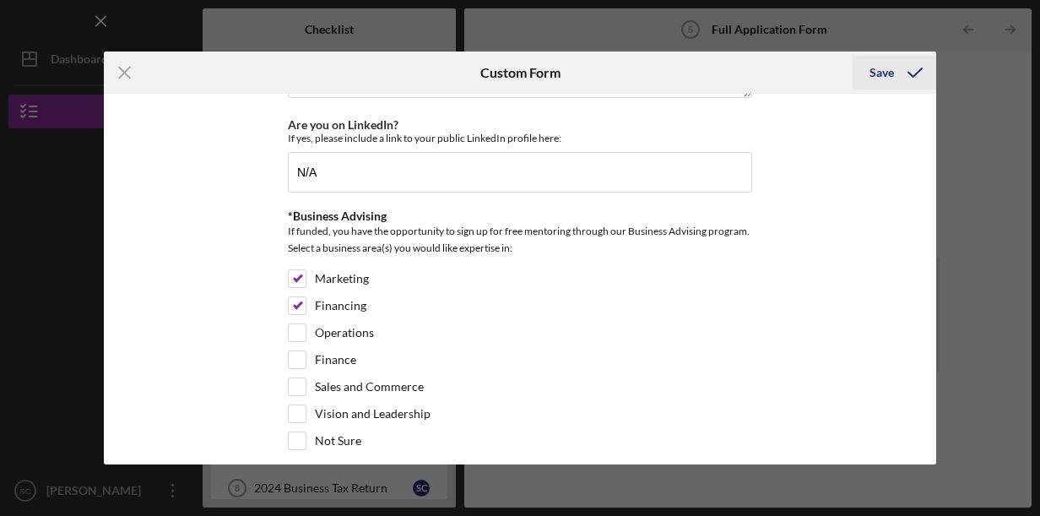
type textarea "SNS, including text message and Facebook exposure, is the key to the sales expa…"
click at [888, 70] on div "Save" at bounding box center [882, 73] width 24 height 34
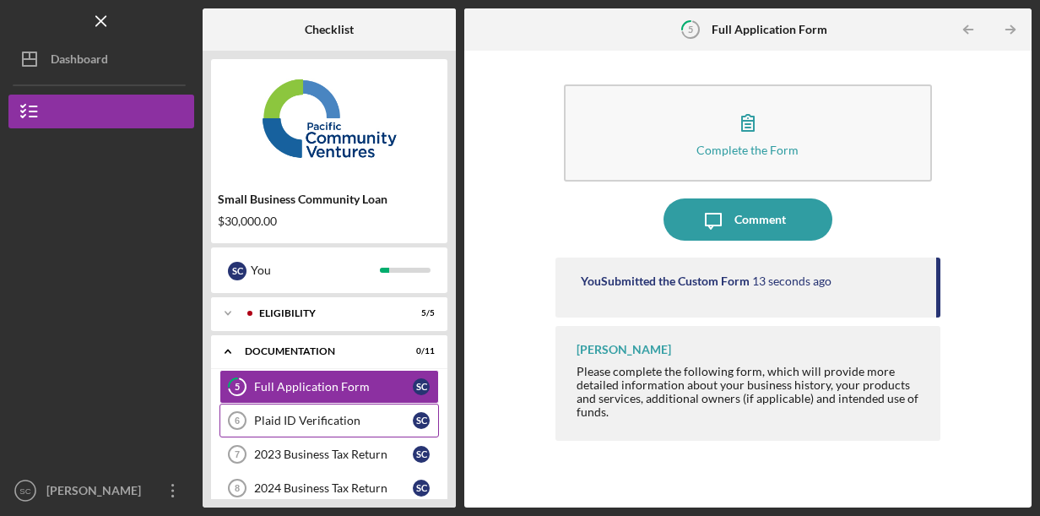
click at [348, 422] on div "Plaid ID Verification" at bounding box center [333, 421] width 159 height 14
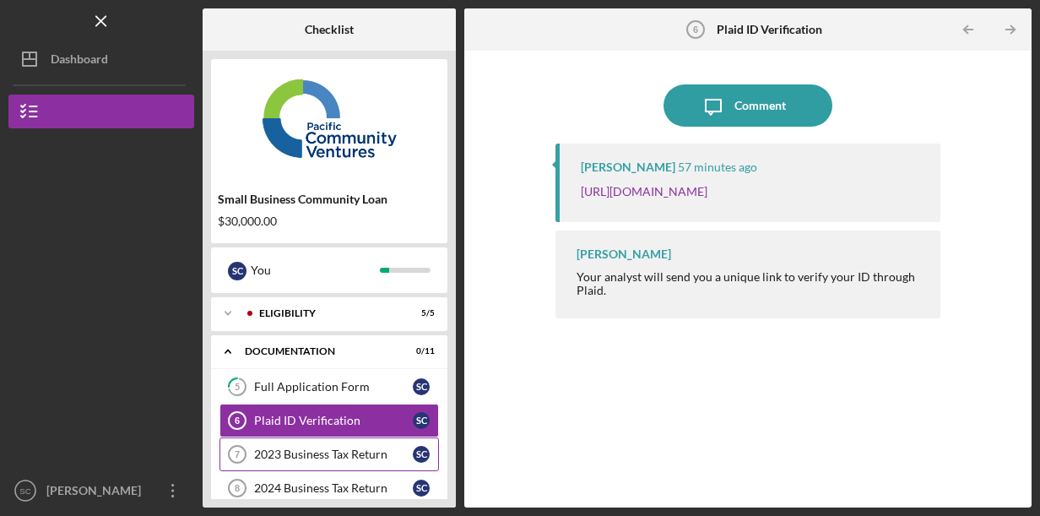
click at [367, 456] on div "2023 Business Tax Return" at bounding box center [333, 455] width 159 height 14
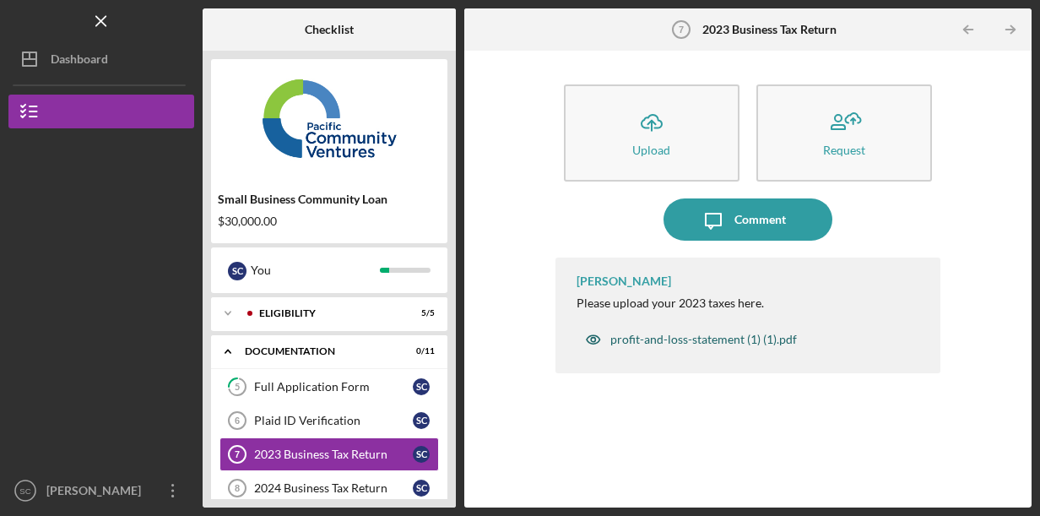
drag, startPoint x: 689, startPoint y: 127, endPoint x: 682, endPoint y: 337, distance: 210.4
click at [682, 337] on div "Icon/Upload Upload Request Icon/Message Comment [PERSON_NAME] Please upload you…" at bounding box center [748, 279] width 385 height 440
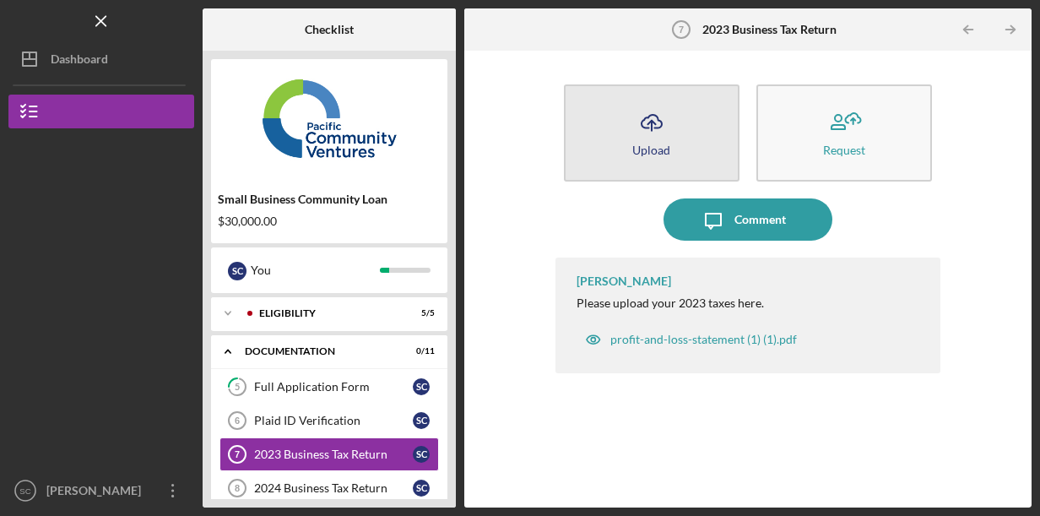
click at [671, 144] on button "Icon/Upload Upload" at bounding box center [652, 132] width 176 height 97
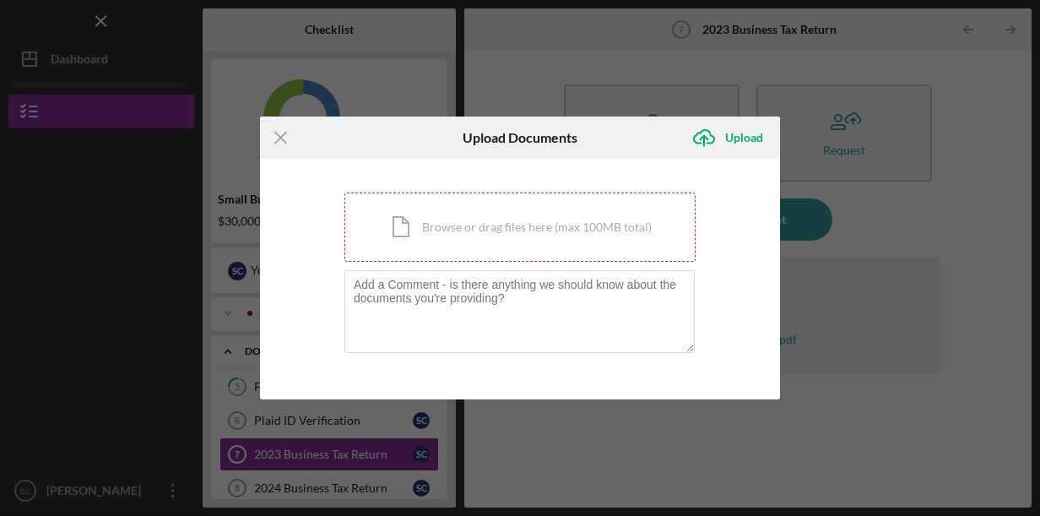
click at [553, 237] on div "Icon/Document Browse or drag files here (max 100MB total) Tap to choose files o…" at bounding box center [520, 227] width 351 height 69
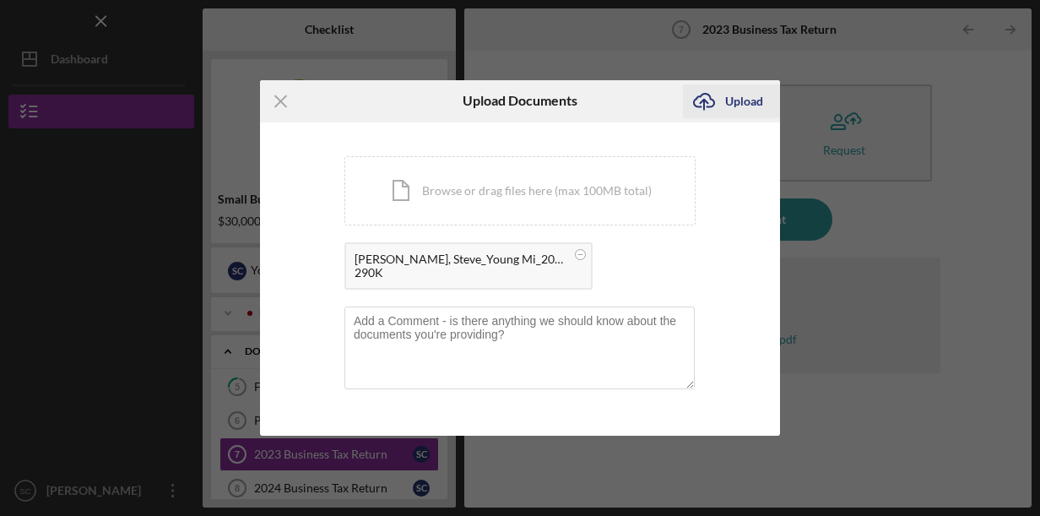
click at [736, 101] on div "Upload" at bounding box center [744, 101] width 38 height 34
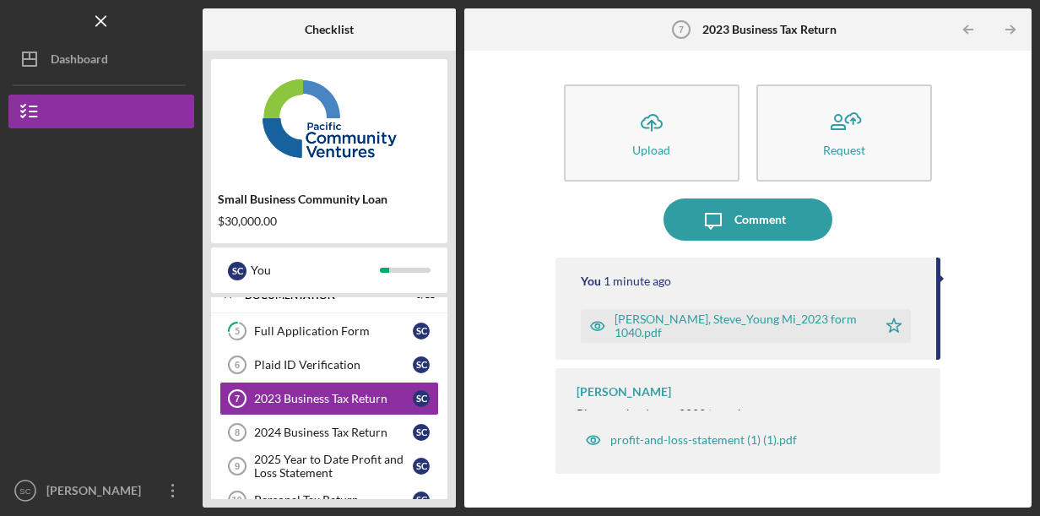
scroll to position [61, 0]
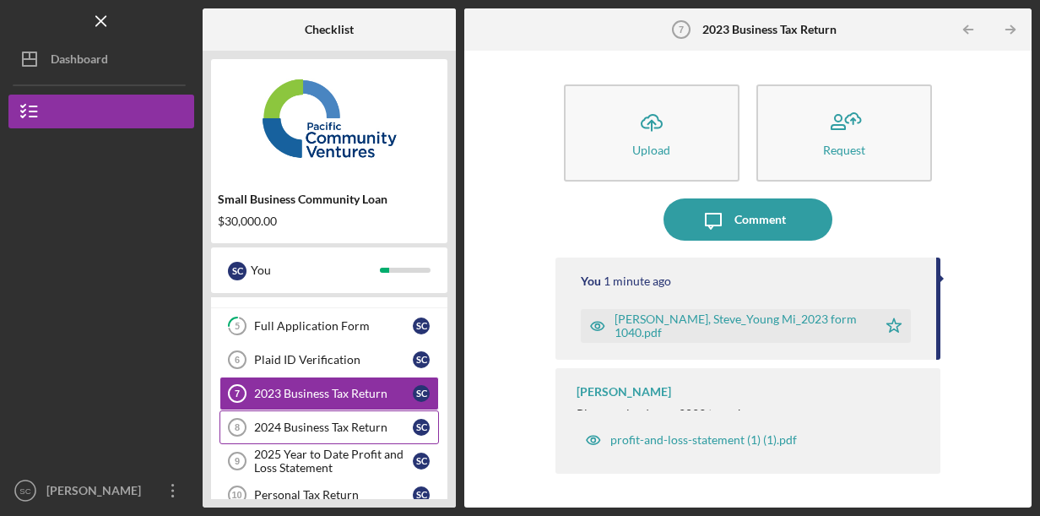
click at [344, 421] on div "2024 Business Tax Return" at bounding box center [333, 428] width 159 height 14
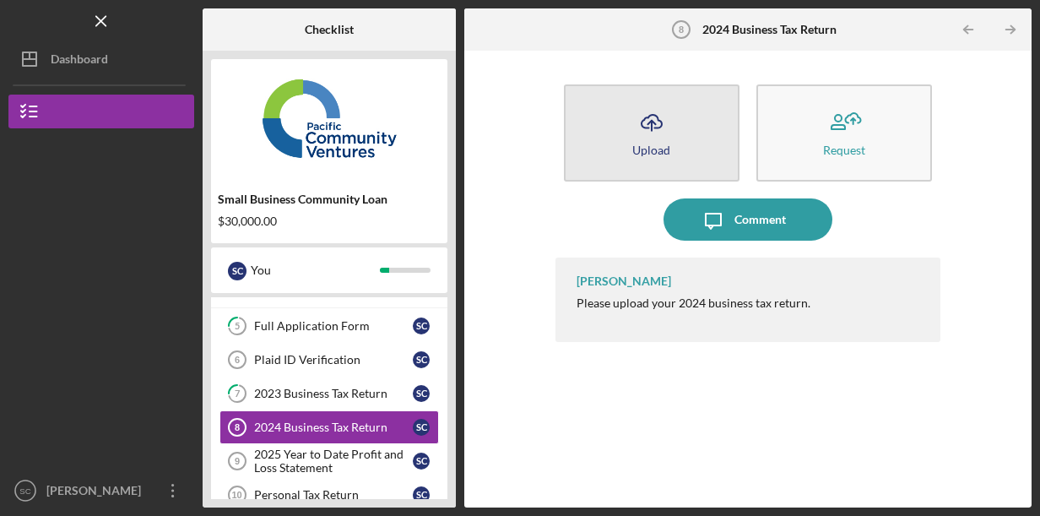
click at [703, 132] on button "Icon/Upload Upload" at bounding box center [652, 132] width 176 height 97
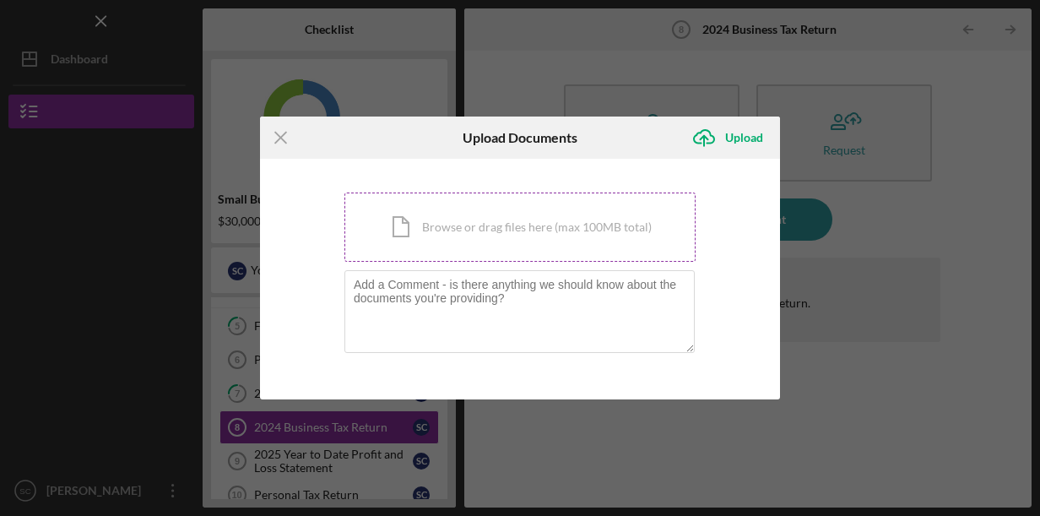
click at [588, 238] on div "Icon/Document Browse or drag files here (max 100MB total) Tap to choose files o…" at bounding box center [520, 227] width 351 height 69
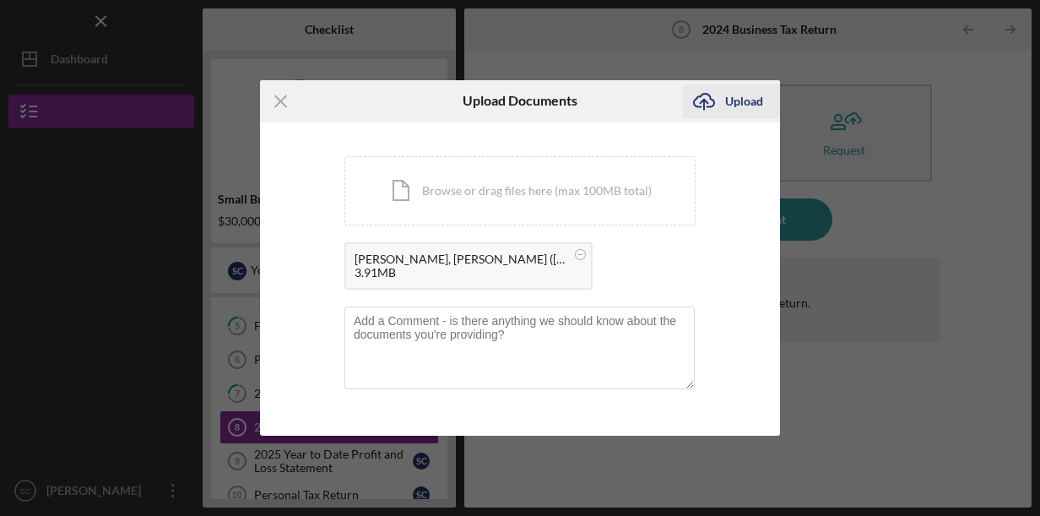
click at [747, 98] on div "Upload" at bounding box center [744, 101] width 38 height 34
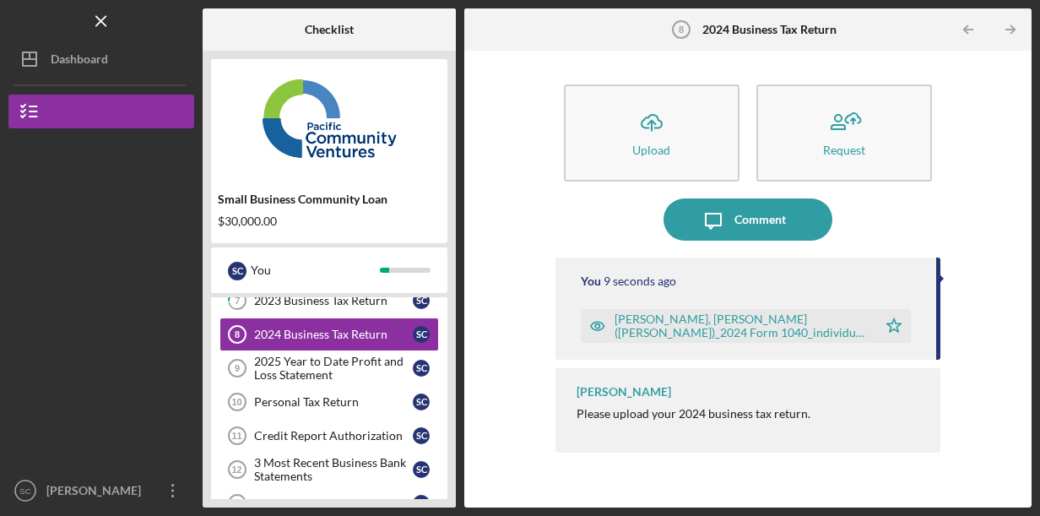
scroll to position [159, 0]
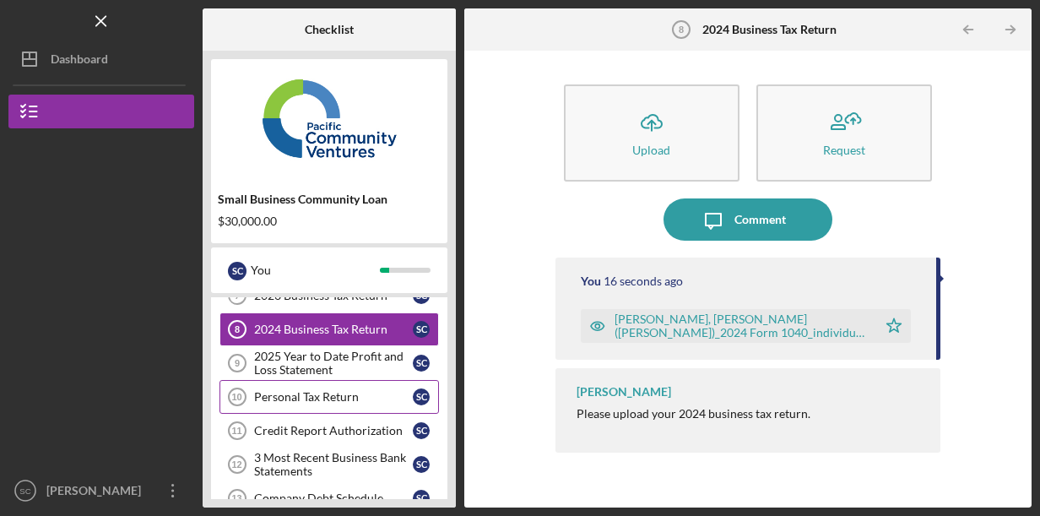
click at [393, 399] on div "Personal Tax Return" at bounding box center [333, 397] width 159 height 14
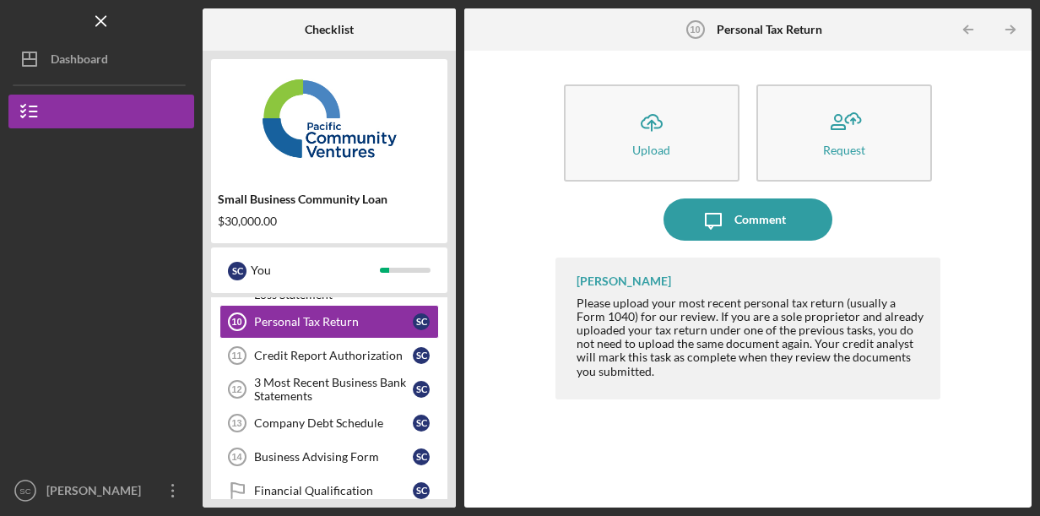
scroll to position [235, 0]
click at [360, 358] on link "Credit Report Authorization 11 Credit Report Authorization S C" at bounding box center [330, 355] width 220 height 34
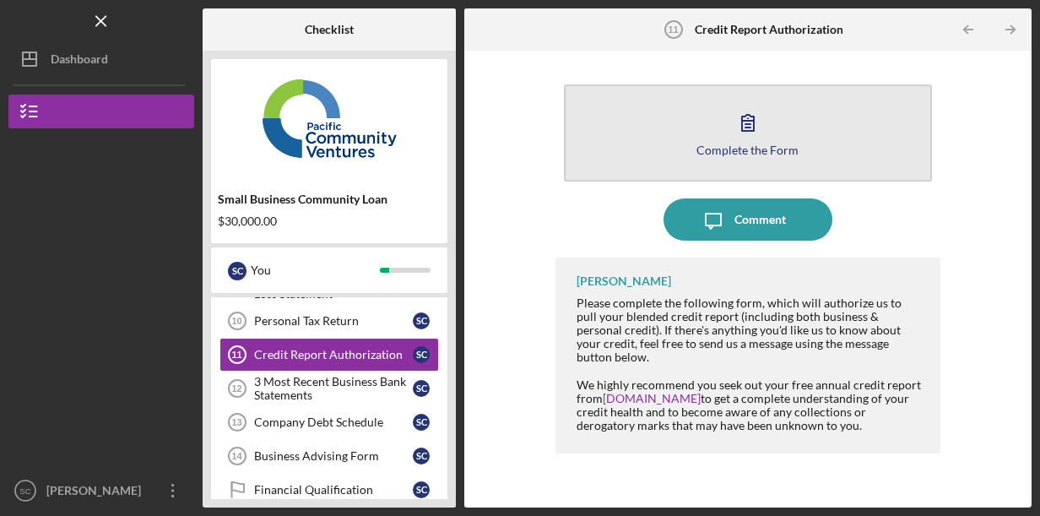
click at [824, 145] on button "Complete the Form Form" at bounding box center [748, 132] width 368 height 97
click at [817, 142] on button "Complete the Form Form" at bounding box center [748, 132] width 368 height 97
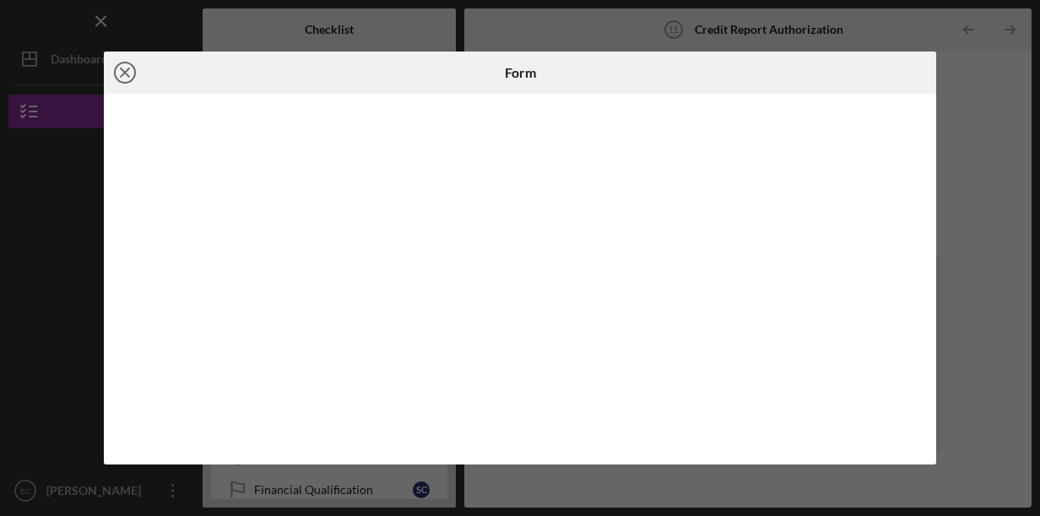
click at [128, 71] on icon "Icon/Close" at bounding box center [125, 73] width 42 height 42
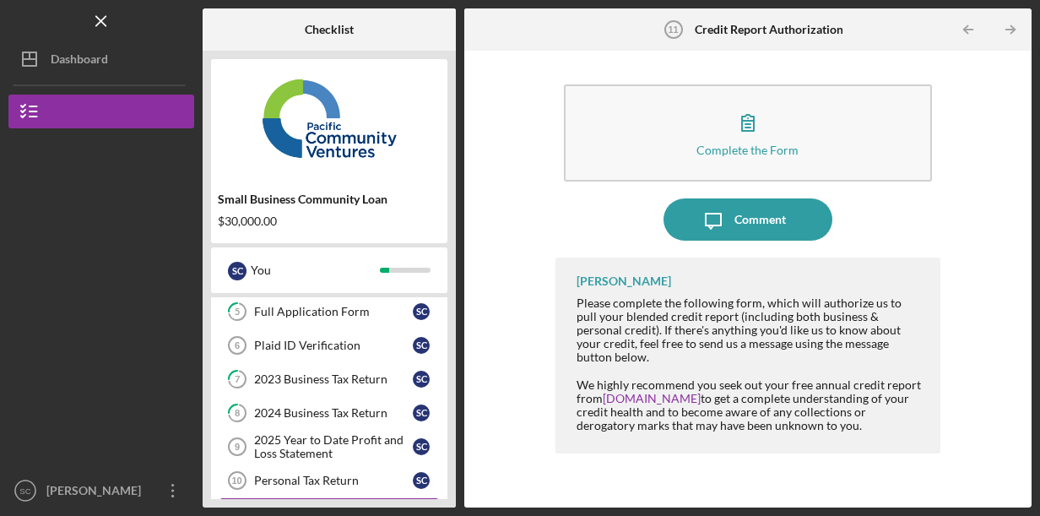
scroll to position [329, 0]
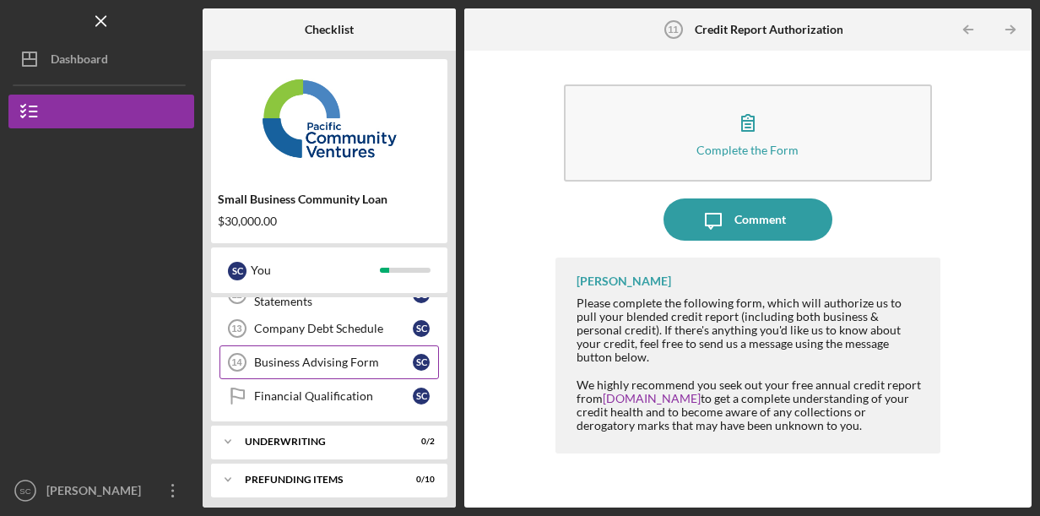
click at [364, 358] on div "Business Advising Form" at bounding box center [333, 363] width 159 height 14
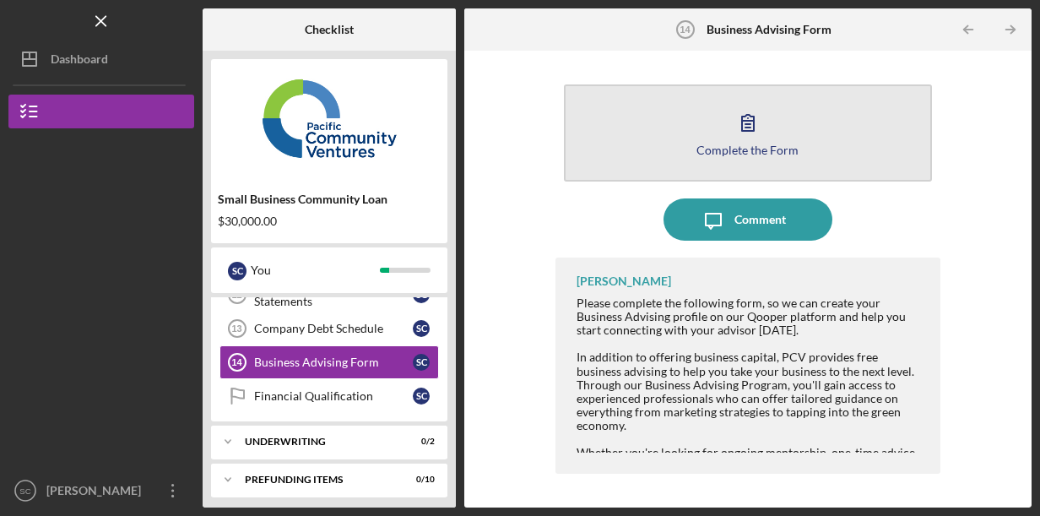
click at [725, 144] on div "Complete the Form" at bounding box center [748, 150] width 102 height 13
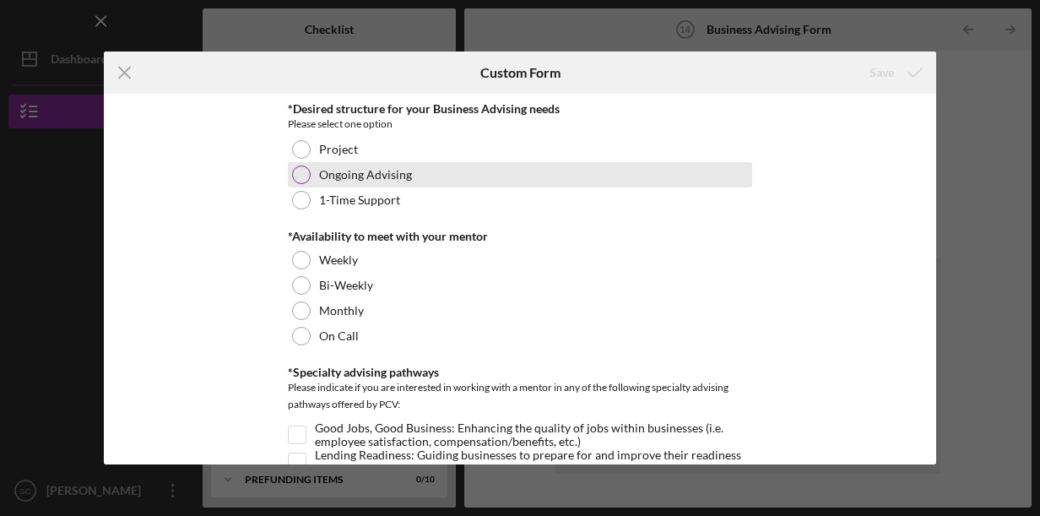
click at [306, 175] on div at bounding box center [301, 175] width 19 height 19
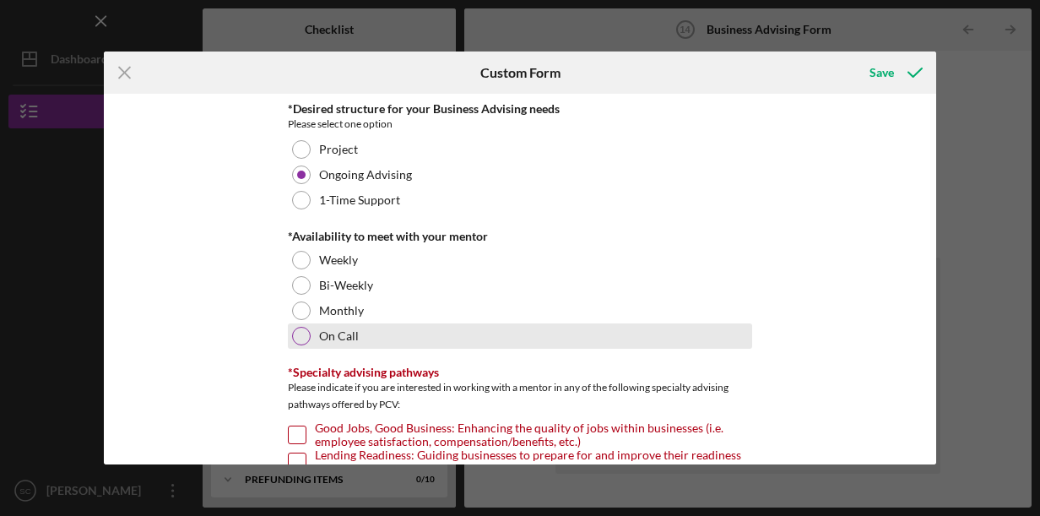
click at [301, 336] on div at bounding box center [301, 336] width 19 height 19
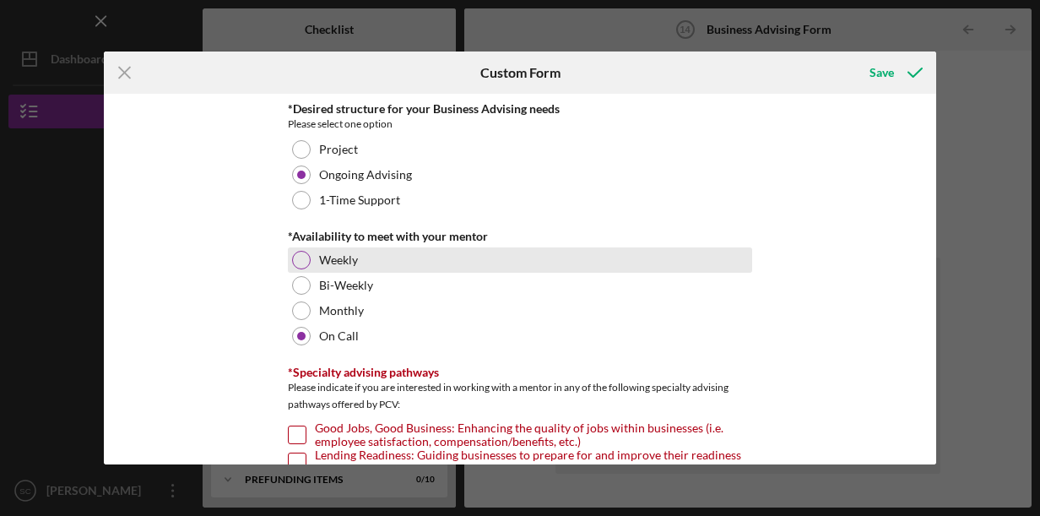
scroll to position [253, 0]
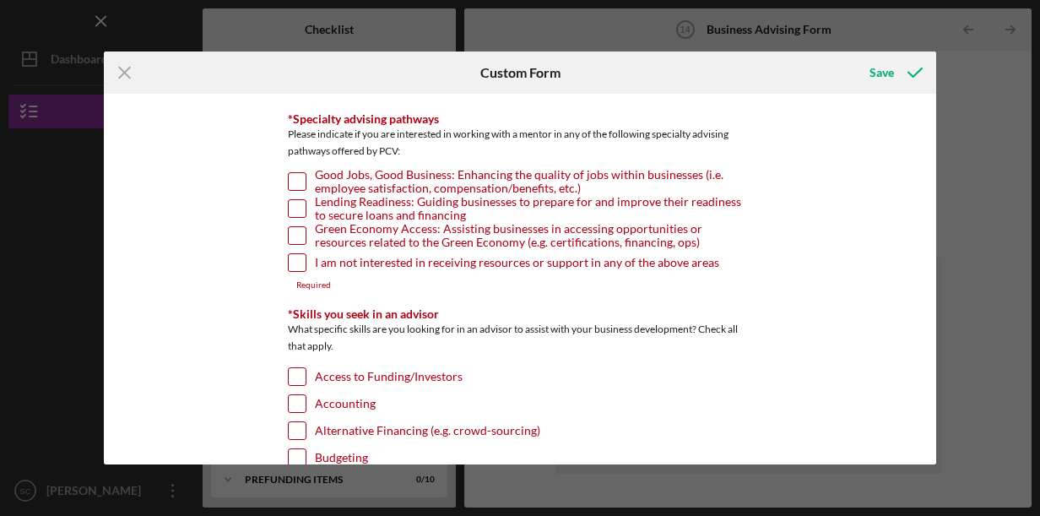
click at [299, 204] on input "Lending Readiness: Guiding businesses to prepare for and improve their readines…" at bounding box center [297, 208] width 17 height 17
checkbox input "true"
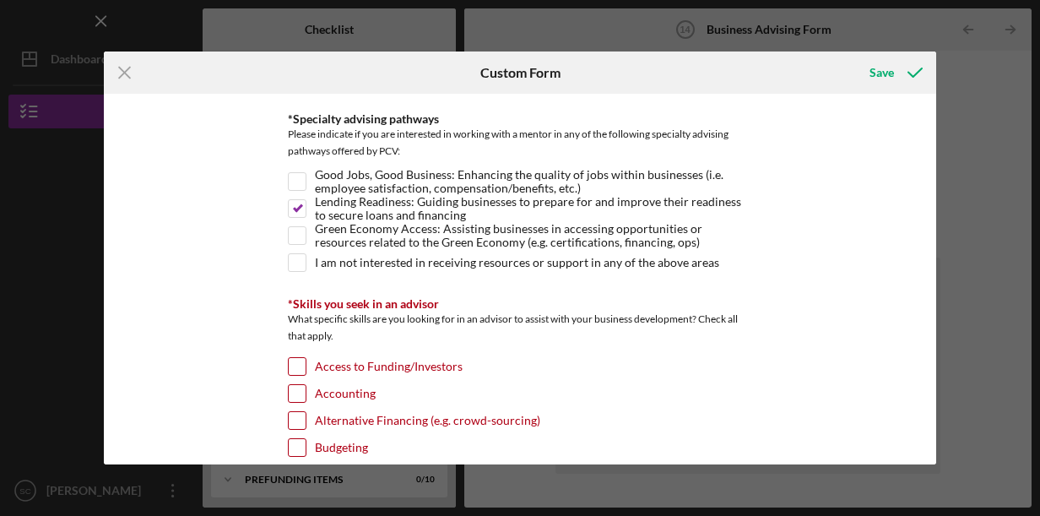
scroll to position [507, 0]
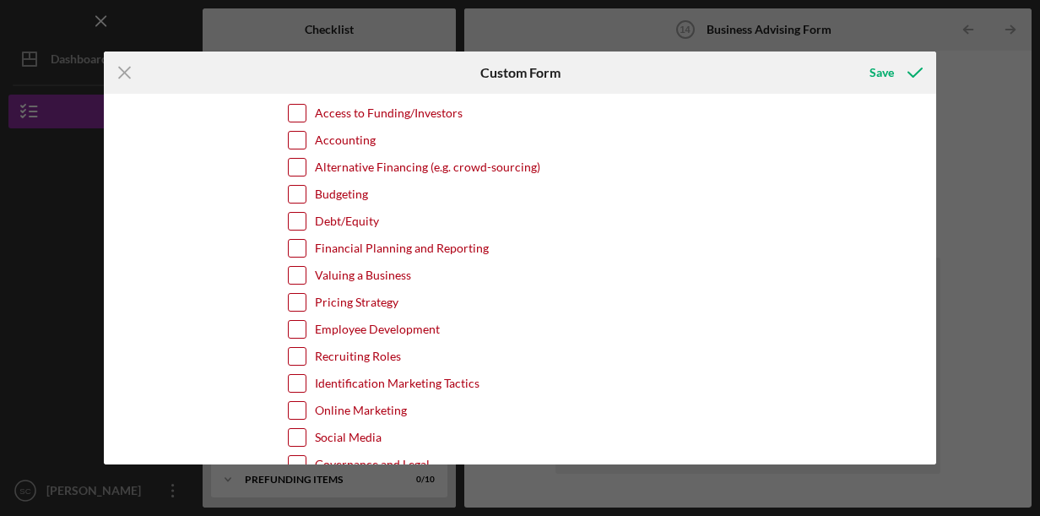
click at [299, 108] on input "Access to Funding/Investors" at bounding box center [297, 113] width 17 height 17
checkbox input "true"
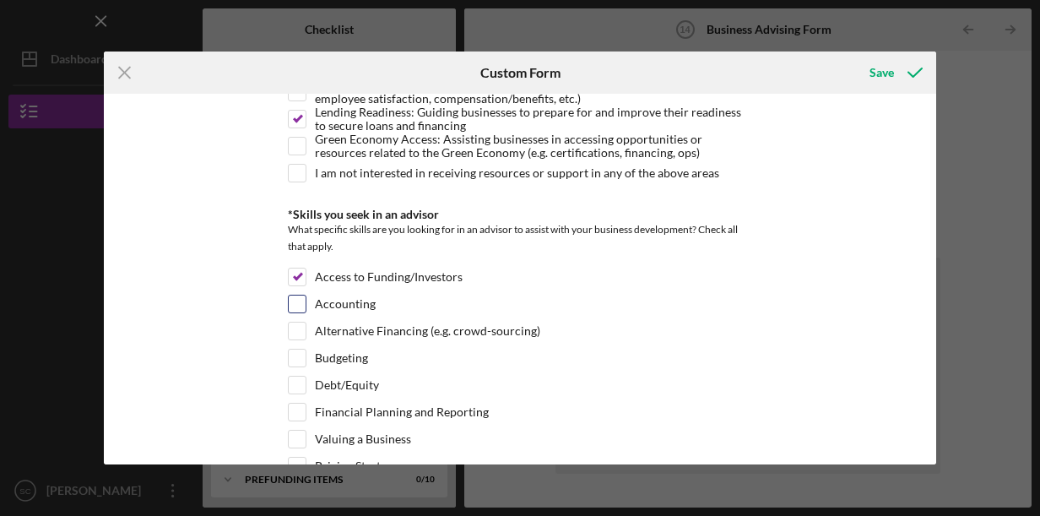
scroll to position [596, 0]
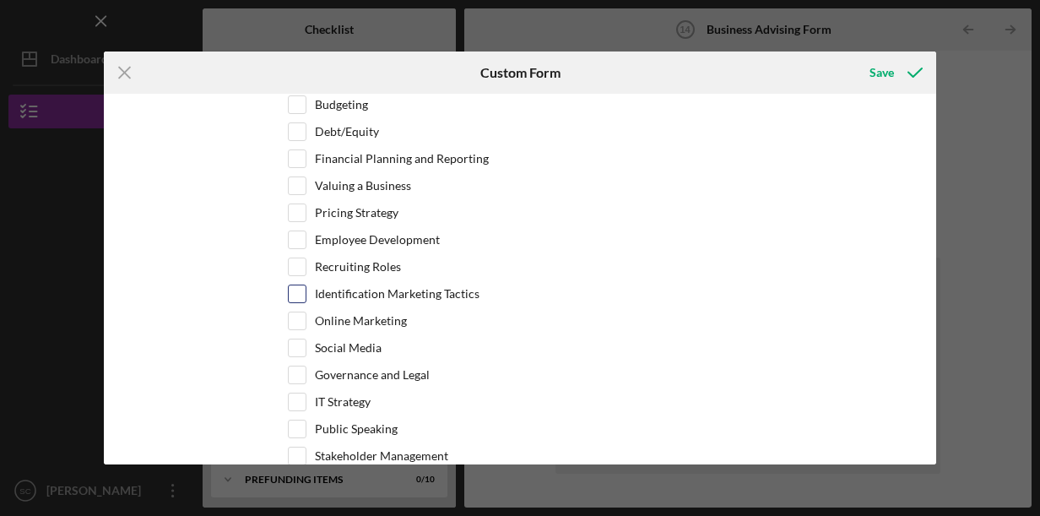
click at [293, 287] on input "Identification Marketing Tactics" at bounding box center [297, 293] width 17 height 17
checkbox input "true"
click at [294, 339] on input "Social Media" at bounding box center [297, 347] width 17 height 17
checkbox input "true"
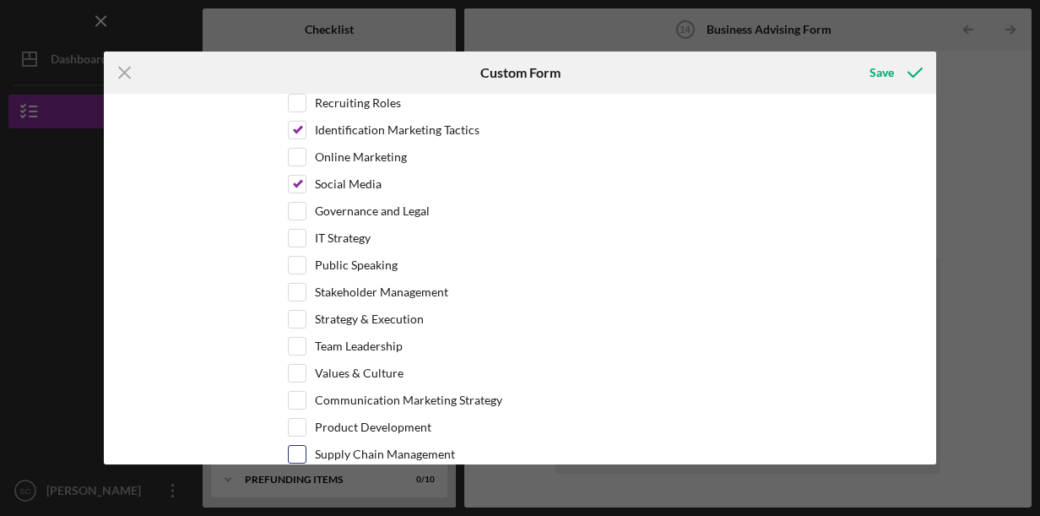
scroll to position [1267, 0]
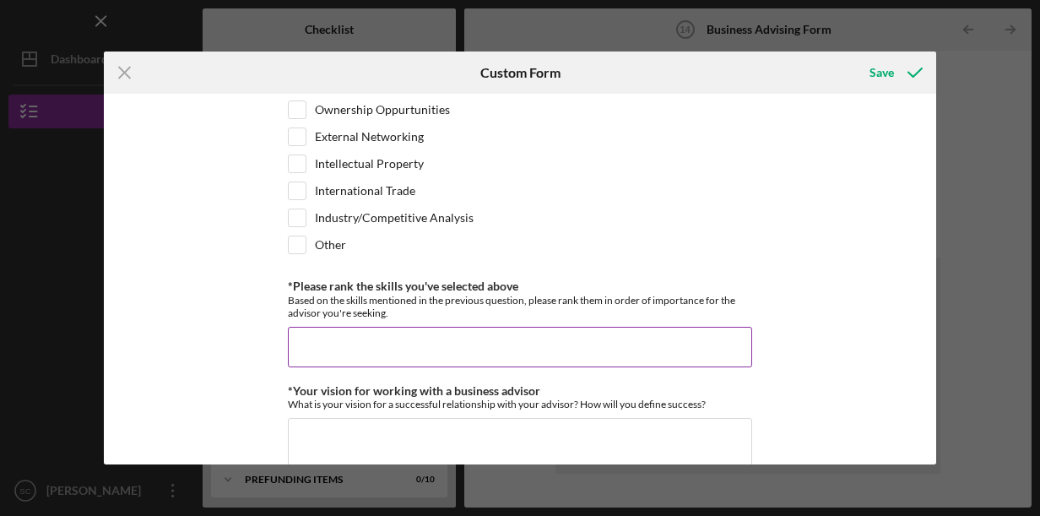
click at [472, 327] on input "*Please rank the skills you've selected above" at bounding box center [520, 347] width 464 height 41
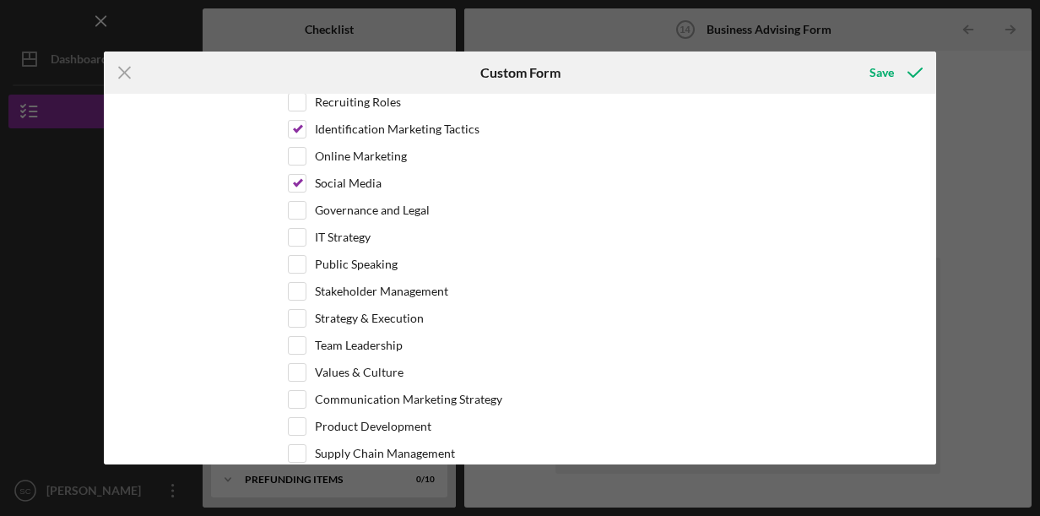
scroll to position [760, 0]
type input "Social Media /"
click at [294, 122] on input "Identification Marketing Tactics" at bounding box center [297, 130] width 17 height 17
checkbox input "false"
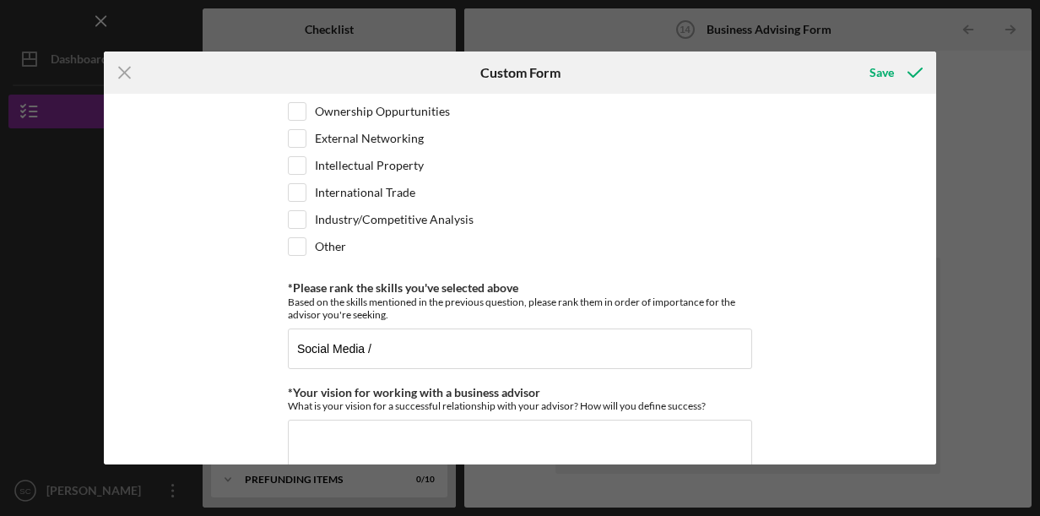
scroll to position [1267, 0]
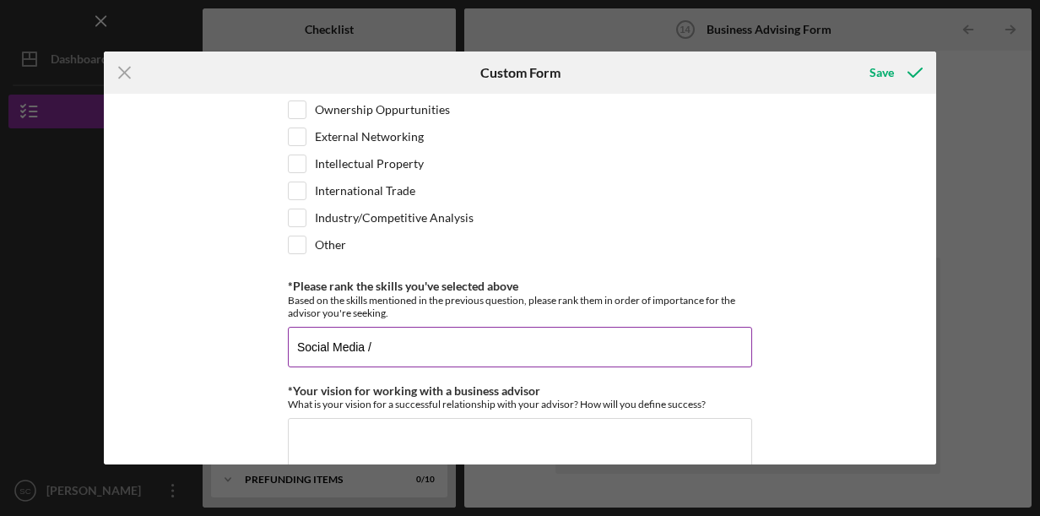
click at [459, 337] on input "Social Media /" at bounding box center [520, 347] width 464 height 41
type input "Social Media / Access to funding"
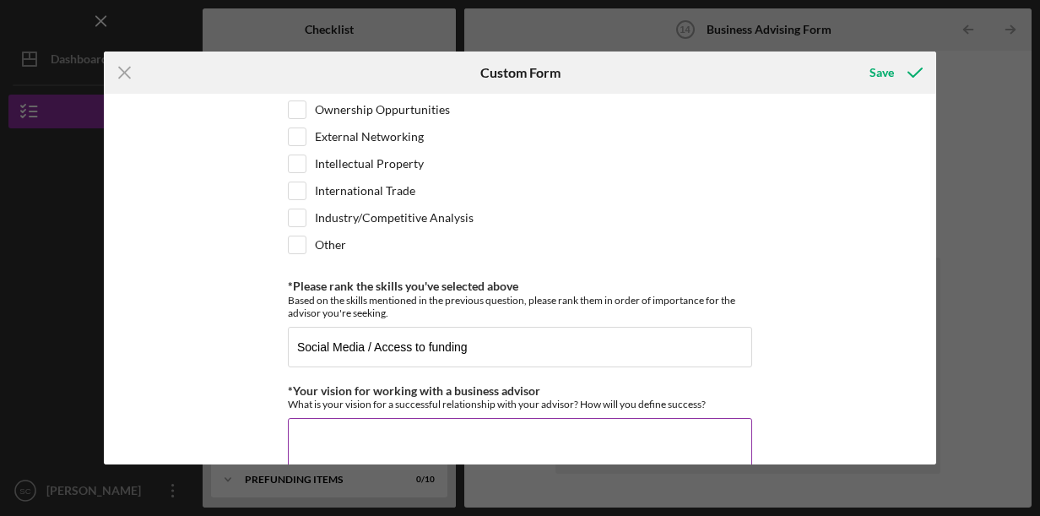
click at [431, 424] on textarea "*Your vision for working with a business advisor" at bounding box center [520, 458] width 464 height 81
click at [301, 418] on textarea "Learning is a lifetime experience & challenging effort" at bounding box center [520, 458] width 464 height 81
click at [652, 418] on textarea "I firmly believe learning is a lifetime experience & challenging effort" at bounding box center [520, 458] width 464 height 81
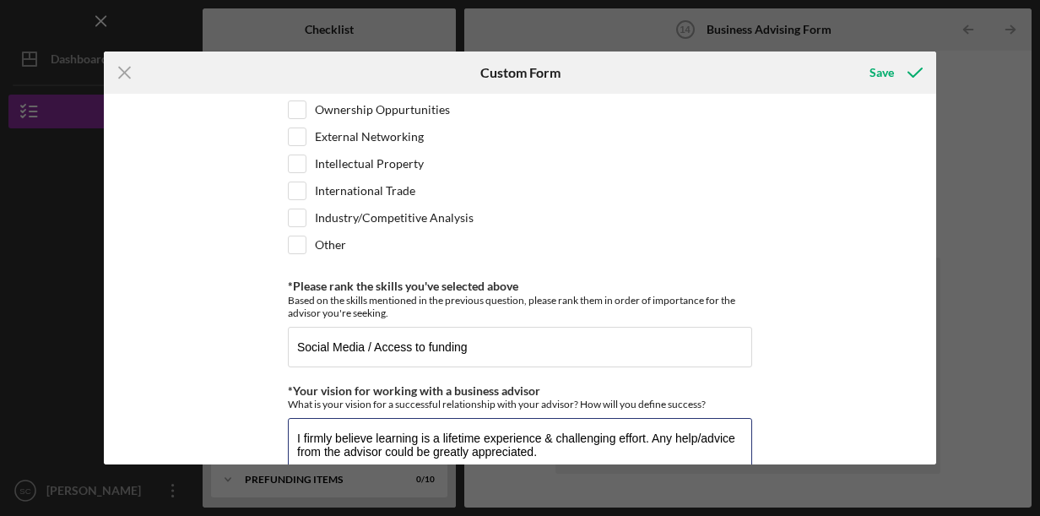
scroll to position [1520, 0]
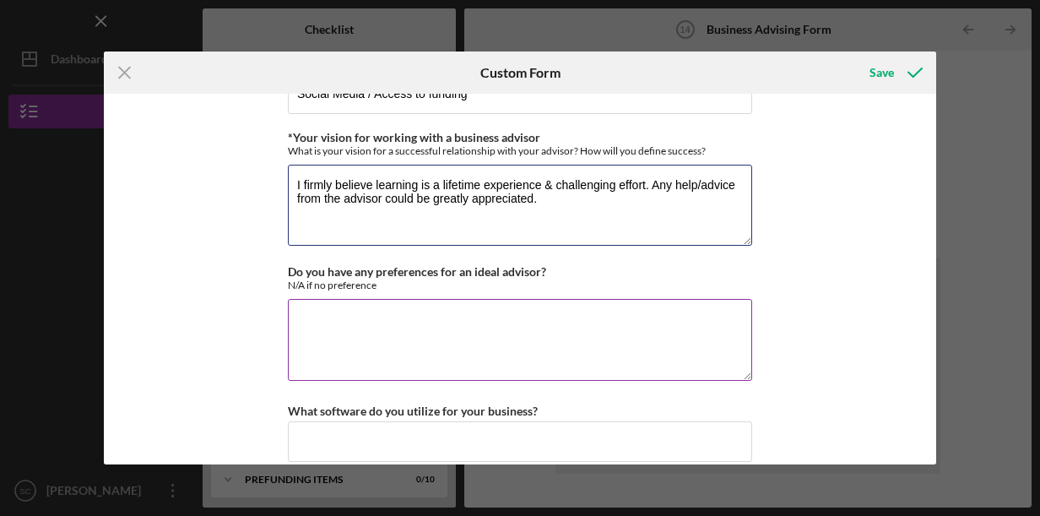
type textarea "I firmly believe learning is a lifetime experience & challenging effort. Any he…"
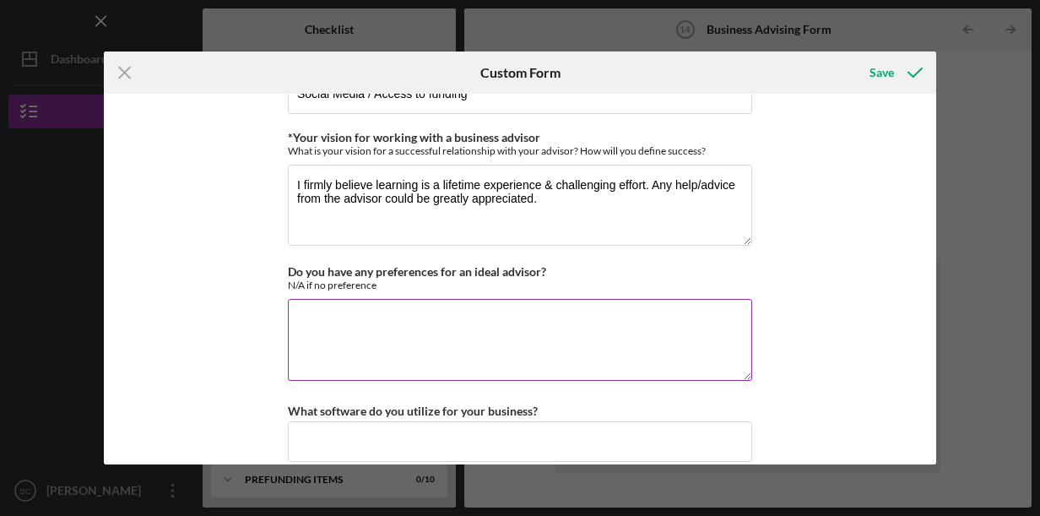
click at [450, 307] on textarea "Do you have any preferences for an ideal advisor?" at bounding box center [520, 339] width 464 height 81
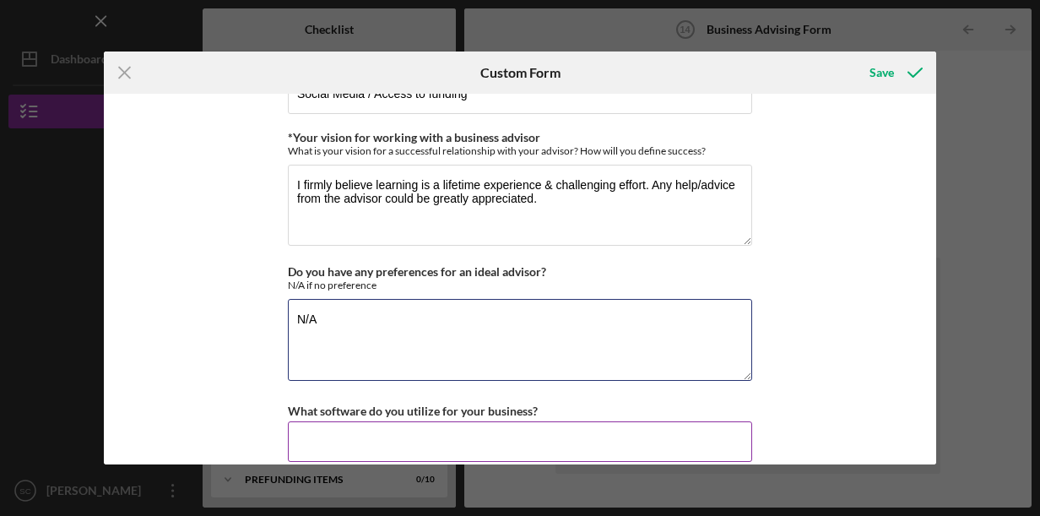
type textarea "N/A"
click at [423, 421] on input "What software do you utilize for your business?" at bounding box center [520, 441] width 464 height 41
type input "n"
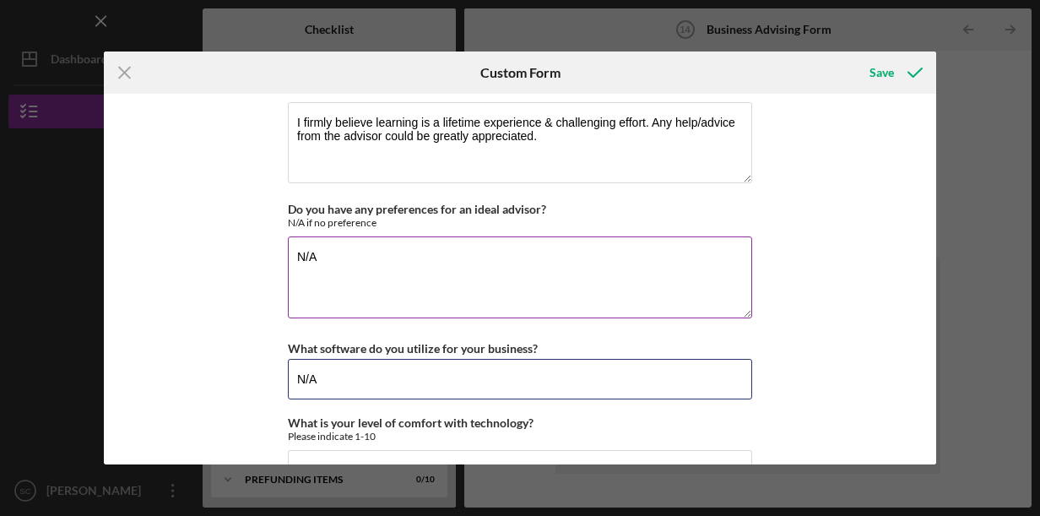
scroll to position [1609, 0]
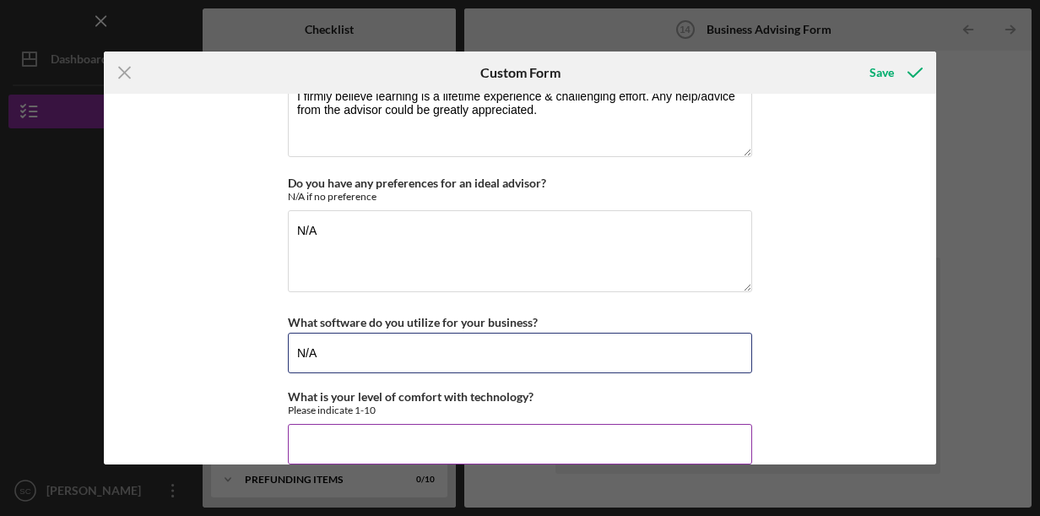
type input "N/A"
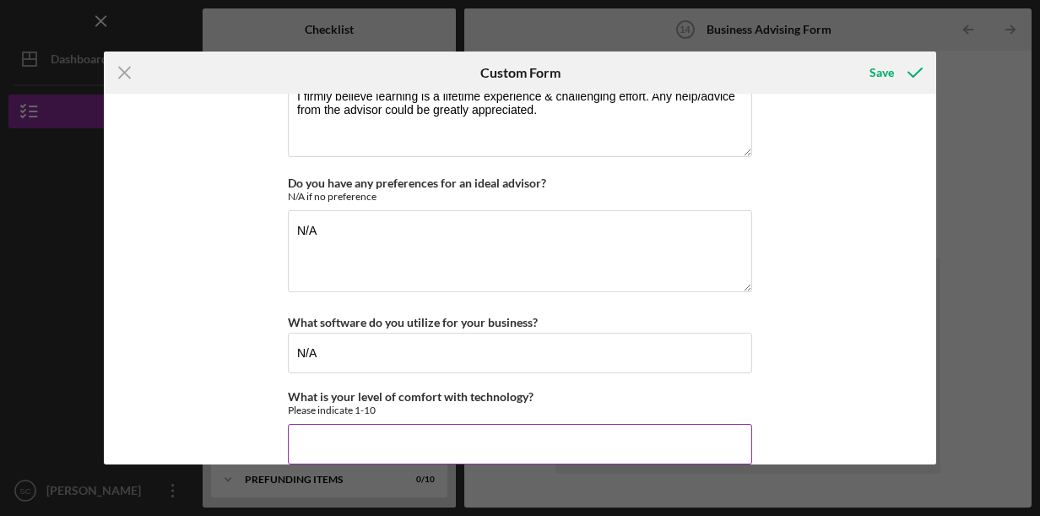
click at [406, 424] on input "What is your level of comfort with technology?" at bounding box center [520, 444] width 464 height 41
type input "7"
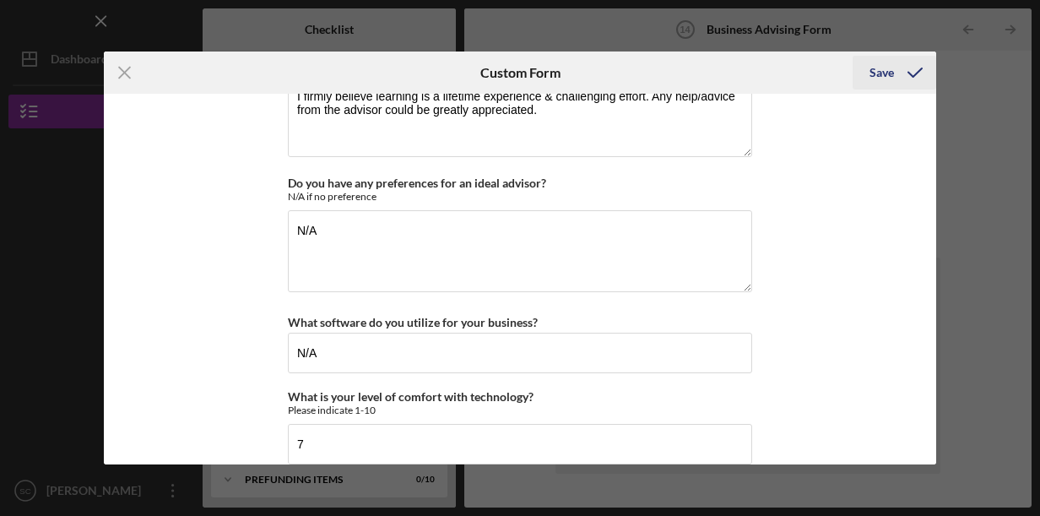
click at [882, 76] on div "Save" at bounding box center [882, 73] width 24 height 34
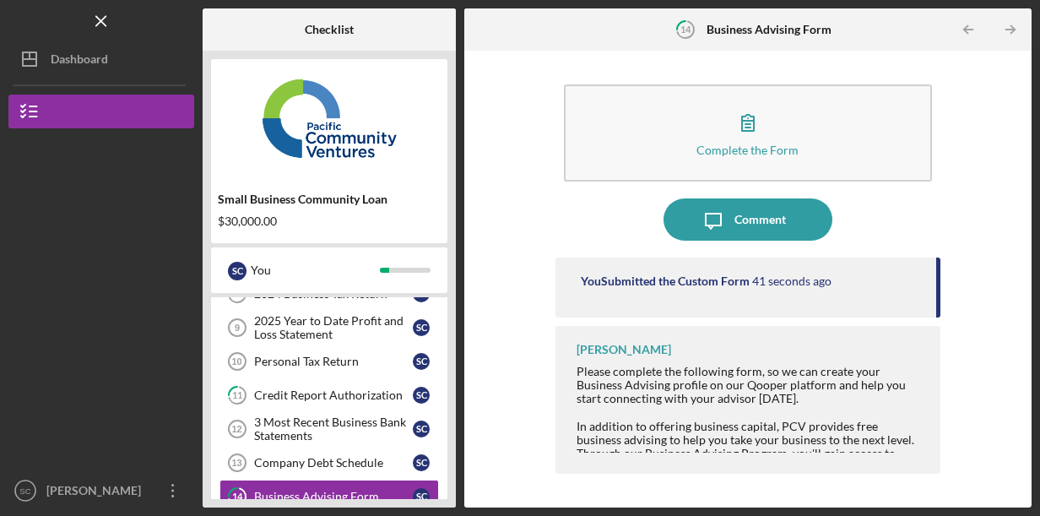
scroll to position [199, 0]
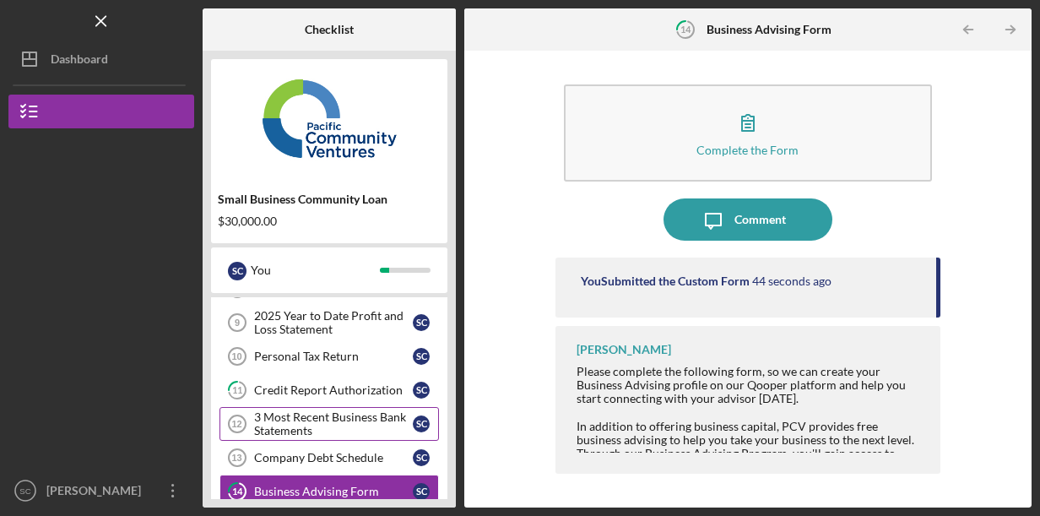
click at [391, 410] on div "3 Most Recent Business Bank Statements" at bounding box center [333, 423] width 159 height 27
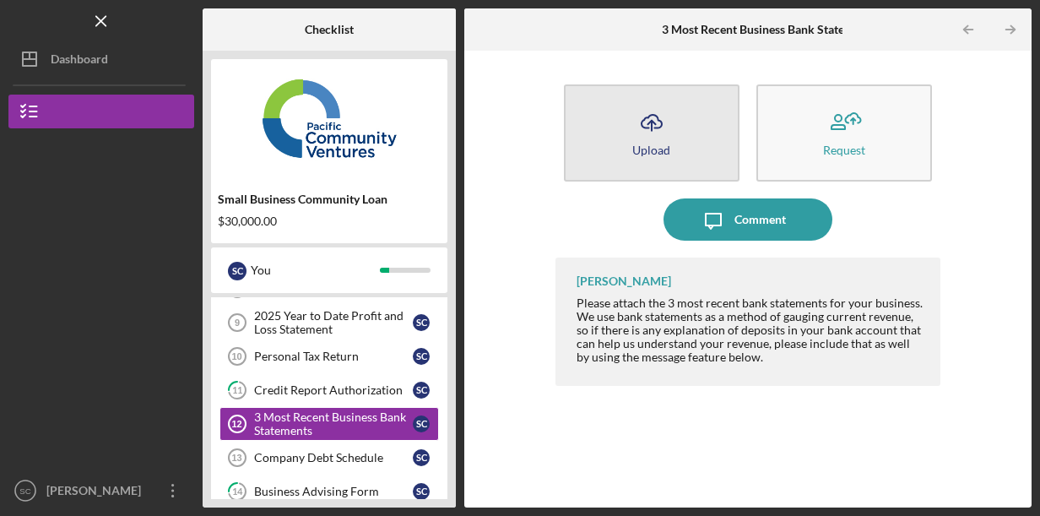
click at [698, 138] on button "Icon/Upload Upload" at bounding box center [652, 132] width 176 height 97
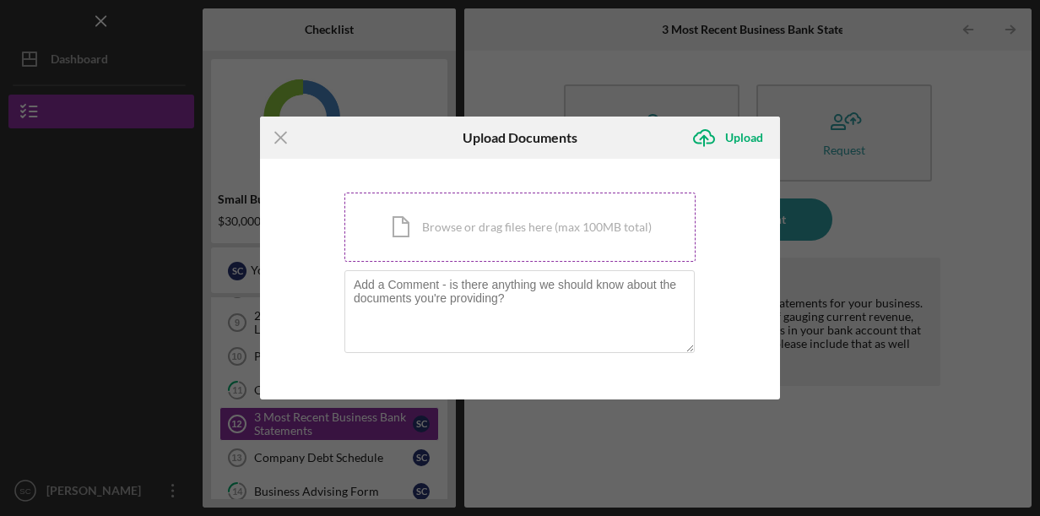
click at [530, 216] on div "Icon/Document Browse or drag files here (max 100MB total) Tap to choose files o…" at bounding box center [520, 227] width 351 height 69
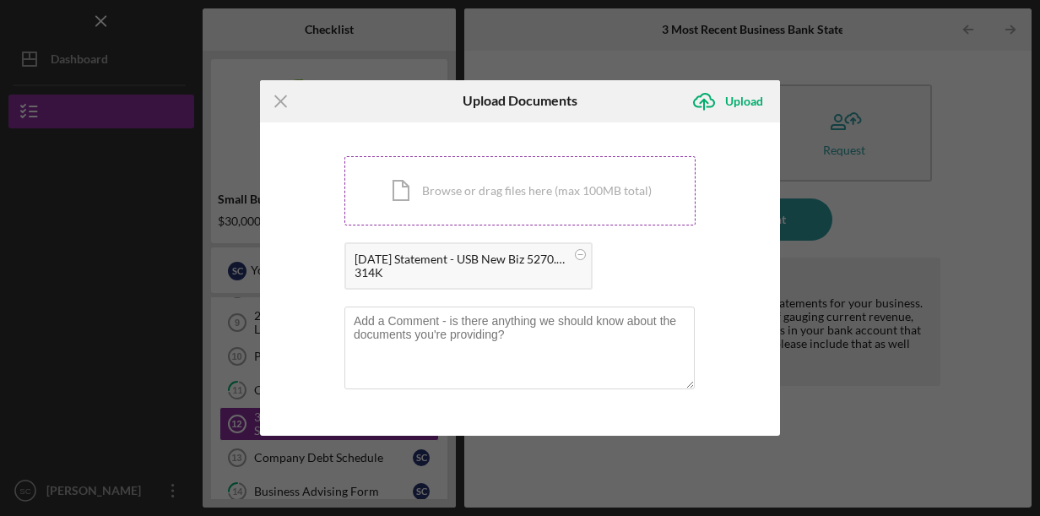
click at [540, 191] on div "Icon/Document Browse or drag files here (max 100MB total) Tap to choose files o…" at bounding box center [520, 190] width 351 height 69
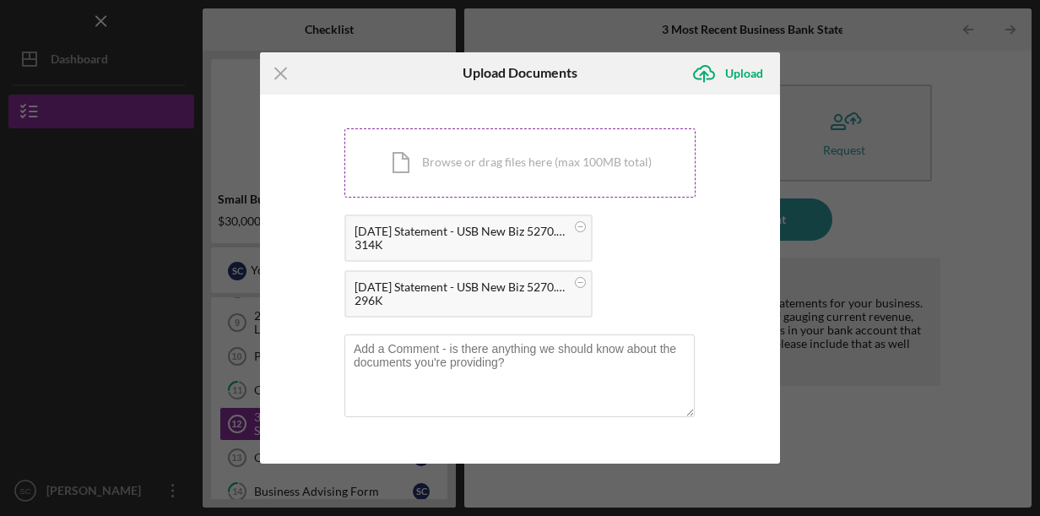
click at [474, 161] on div "Icon/Document Browse or drag files here (max 100MB total) Tap to choose files o…" at bounding box center [520, 162] width 351 height 69
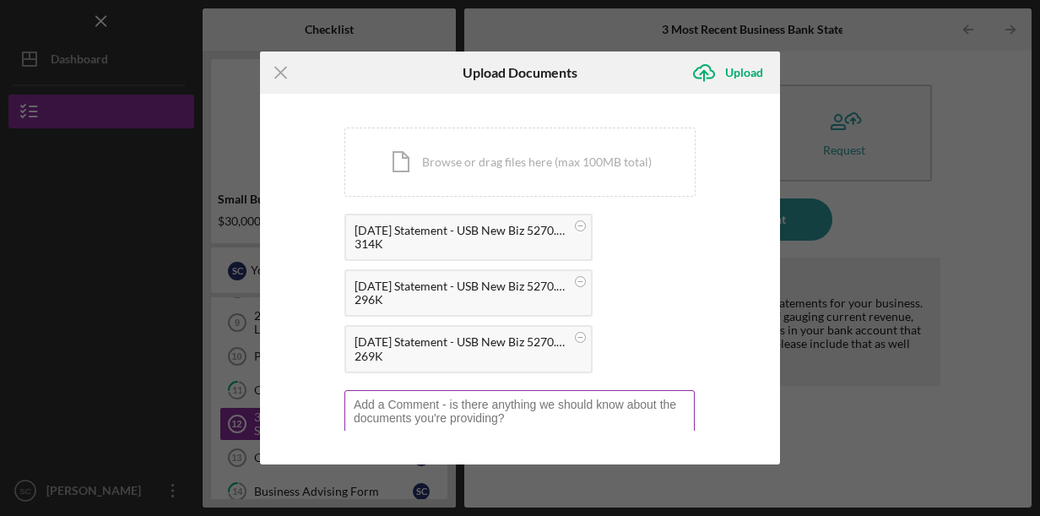
click at [425, 405] on textarea at bounding box center [520, 431] width 350 height 83
click at [463, 401] on textarea ""Zero Balance Letter" from Accessity, GCE, Torro, Forward Financing & Fundworks" at bounding box center [520, 431] width 350 height 83
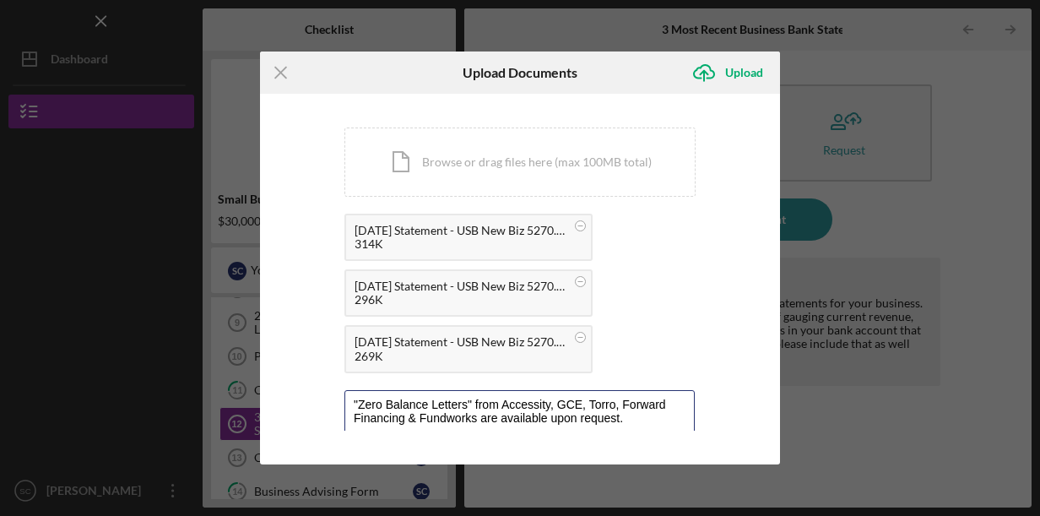
type textarea ""Zero Balance Letters" from Accessity, GCE, Torro, Forward Financing & Fundwork…"
click at [743, 78] on div "Upload" at bounding box center [744, 73] width 38 height 34
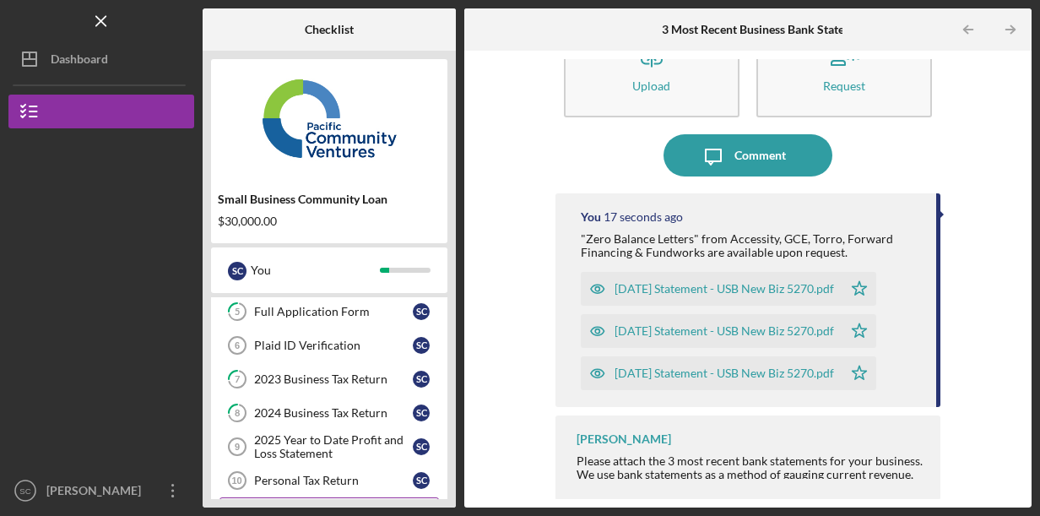
scroll to position [329, 0]
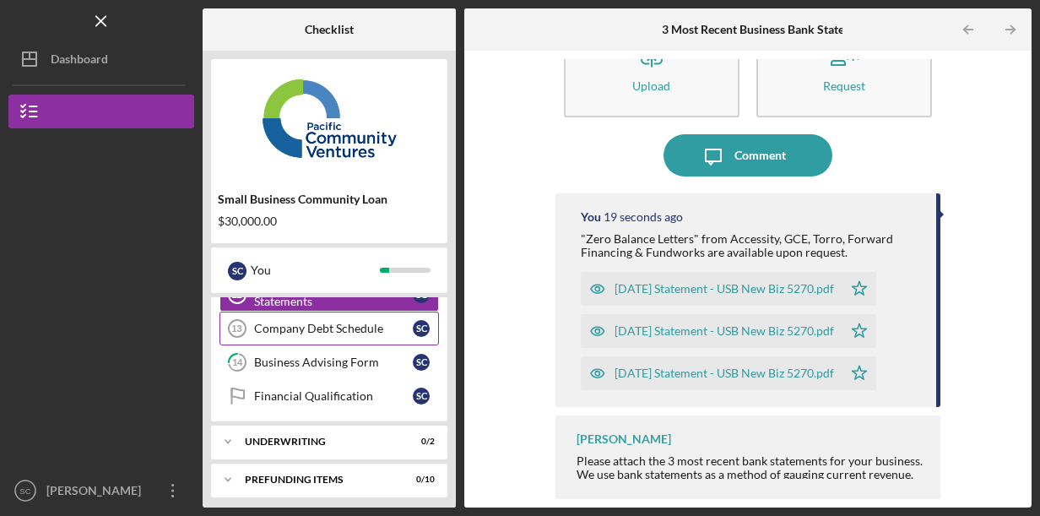
click at [370, 326] on div "Company Debt Schedule" at bounding box center [333, 329] width 159 height 14
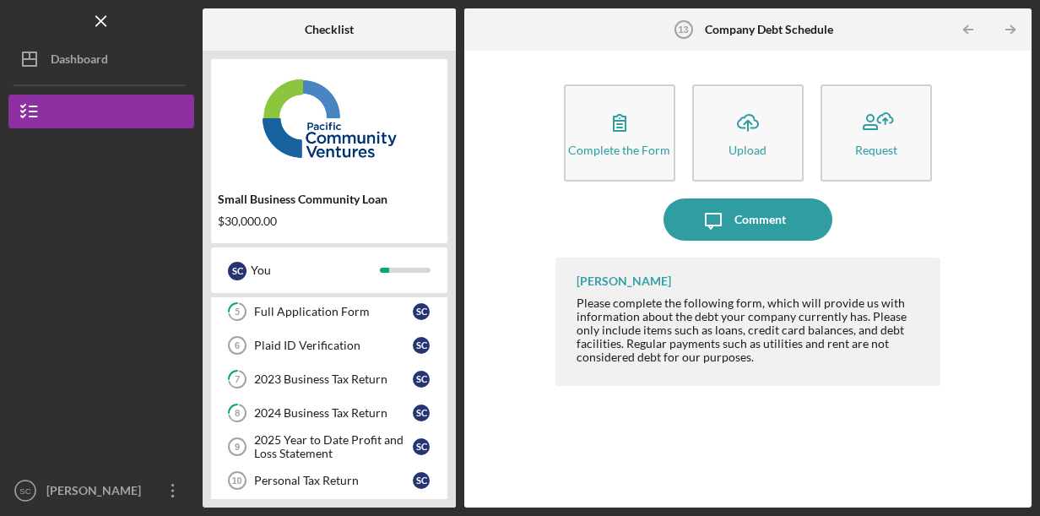
scroll to position [329, 0]
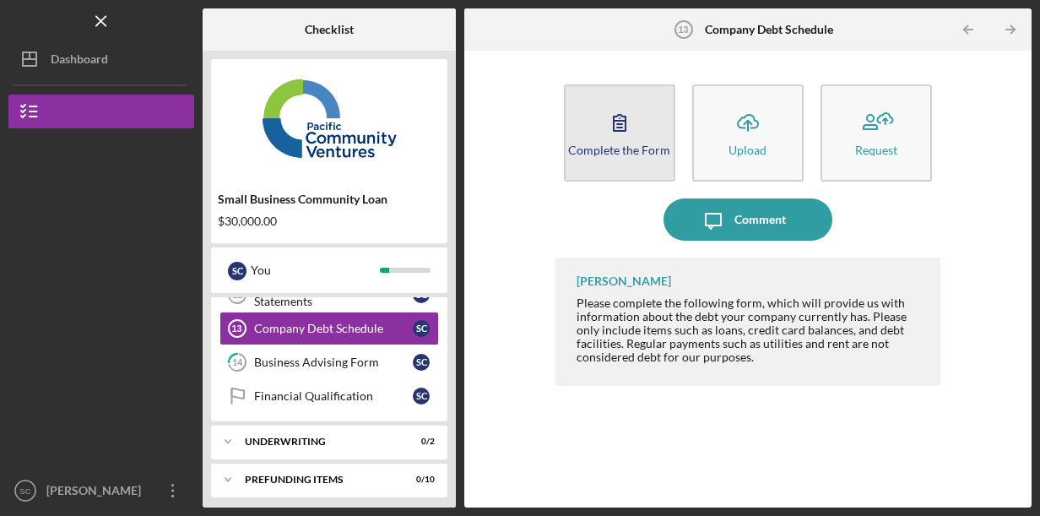
click at [634, 147] on div "Complete the Form" at bounding box center [619, 150] width 102 height 13
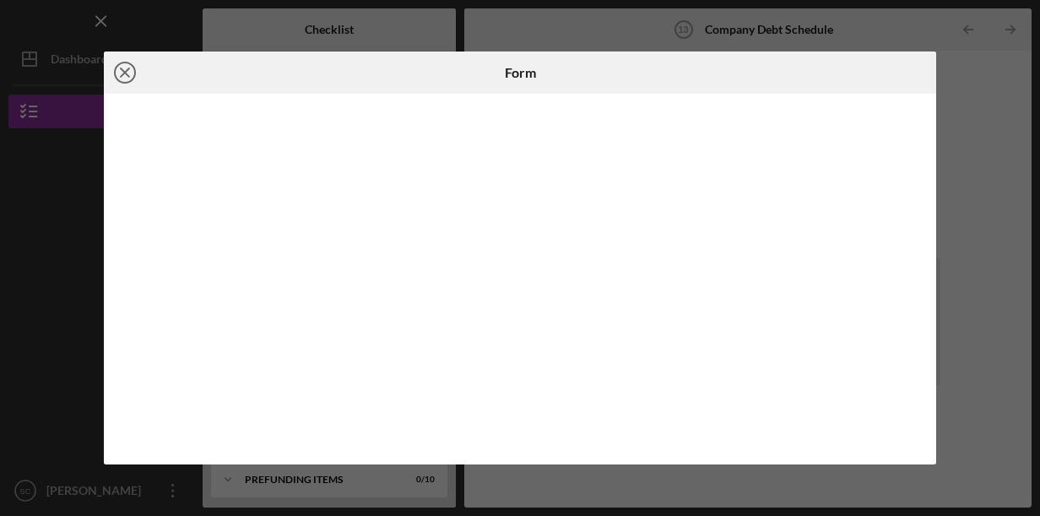
click at [125, 70] on icon "Icon/Close" at bounding box center [125, 73] width 42 height 42
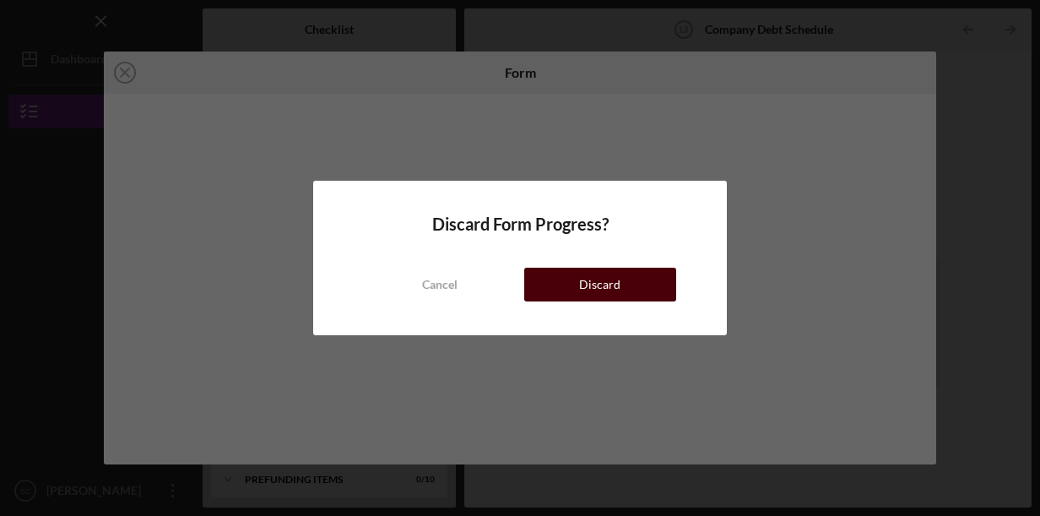
click at [530, 298] on button "Discard" at bounding box center [600, 285] width 152 height 34
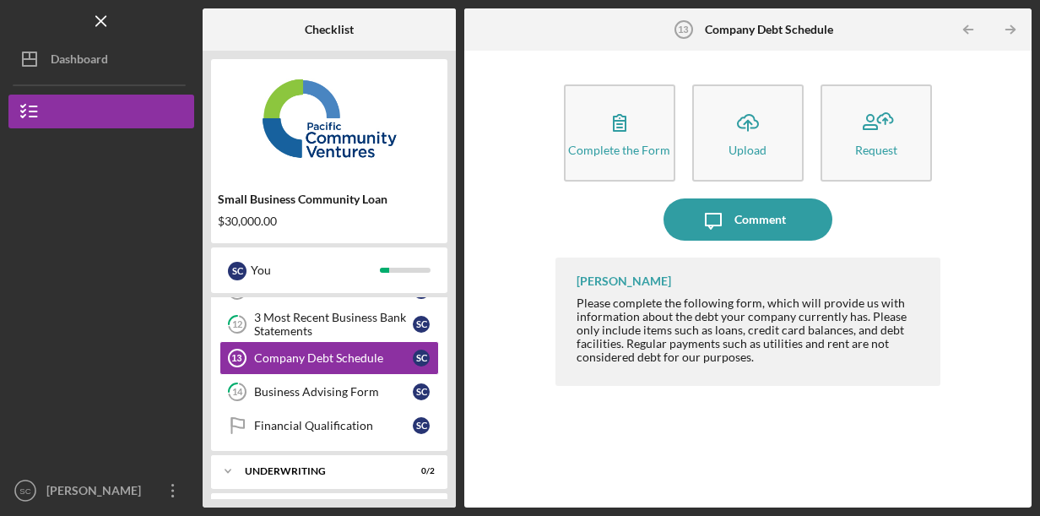
scroll to position [307, 0]
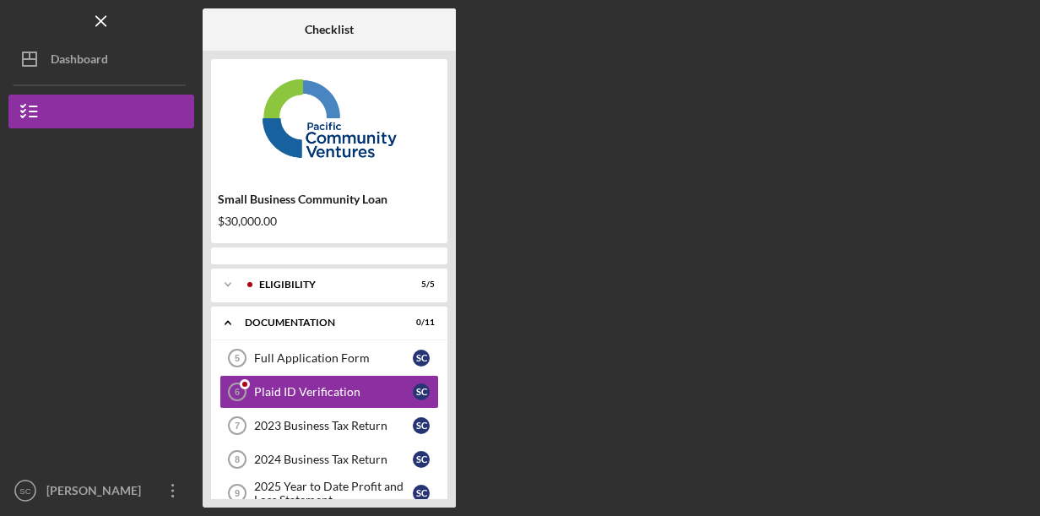
scroll to position [7, 0]
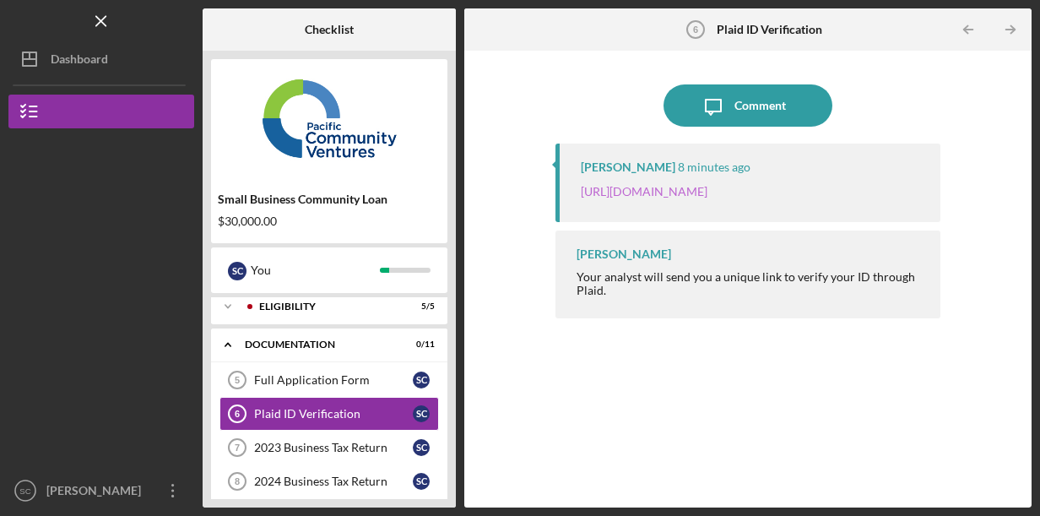
click at [703, 198] on link "[URL][DOMAIN_NAME]" at bounding box center [644, 191] width 127 height 14
